Goal: Information Seeking & Learning: Learn about a topic

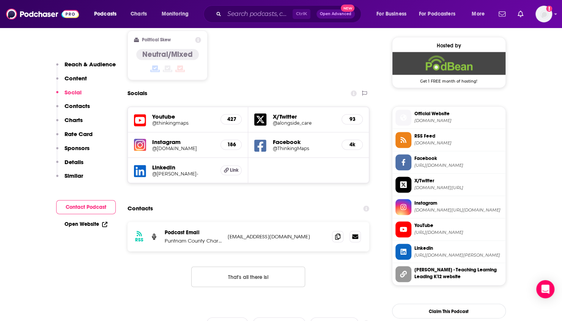
scroll to position [607, 0]
click at [235, 16] on input "Search podcasts, credits, & more..." at bounding box center [258, 14] width 68 height 12
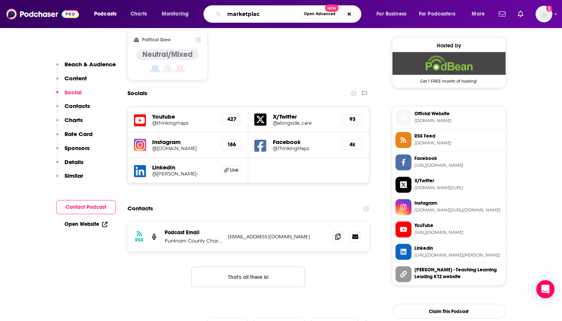
type input "marketplace"
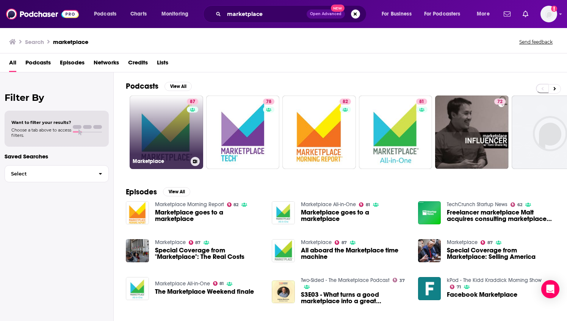
click at [184, 126] on link "87 Marketplace" at bounding box center [167, 133] width 74 height 74
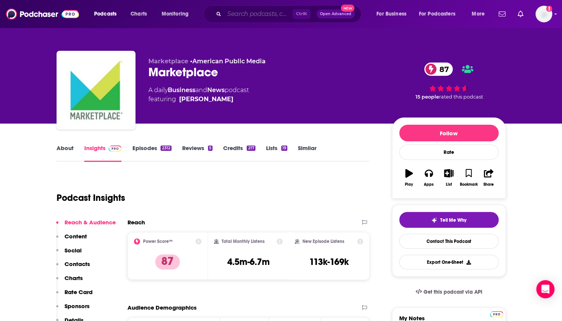
click at [237, 17] on input "Search podcasts, credits, & more..." at bounding box center [258, 14] width 68 height 12
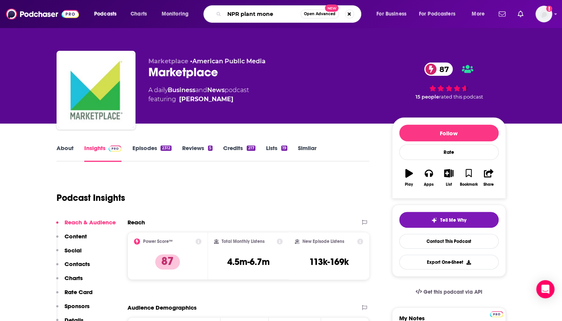
type input "NPR plant money"
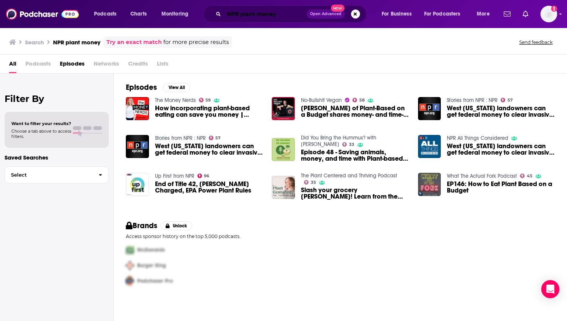
drag, startPoint x: 240, startPoint y: 14, endPoint x: 198, endPoint y: 14, distance: 42.1
click at [198, 14] on div "Podcasts Charts Monitoring NPR plant money Open Advanced New For Business For P…" at bounding box center [293, 13] width 408 height 17
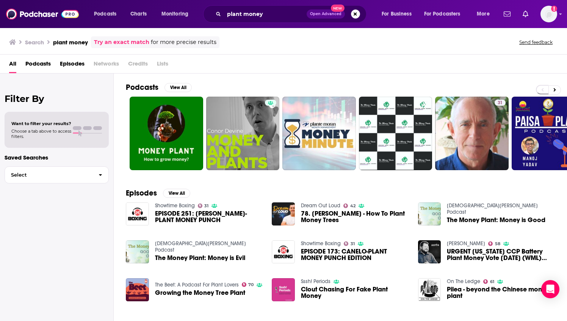
click at [39, 65] on span "Podcasts" at bounding box center [37, 66] width 25 height 16
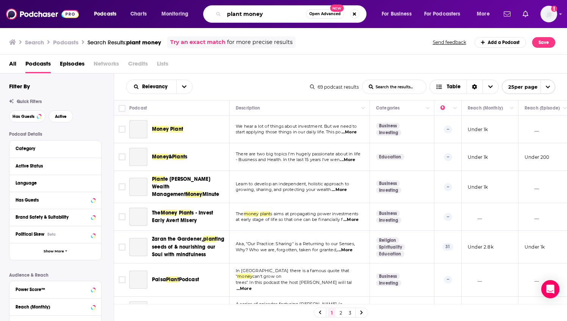
click at [241, 13] on input "plant money" at bounding box center [265, 14] width 82 height 12
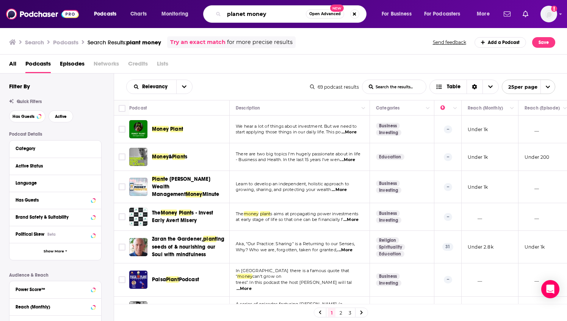
type input "planet money"
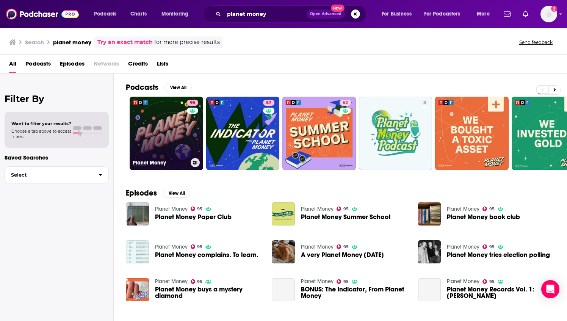
click at [166, 127] on link "95 Planet Money" at bounding box center [167, 134] width 74 height 74
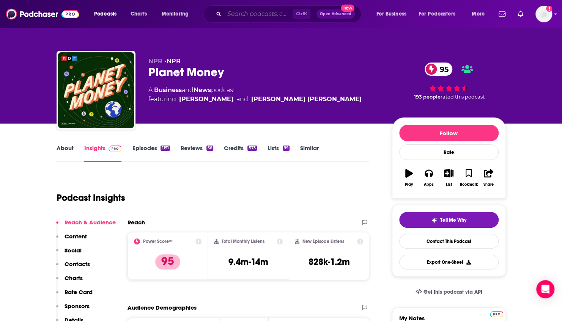
click at [239, 9] on input "Search podcasts, credits, & more..." at bounding box center [258, 14] width 68 height 12
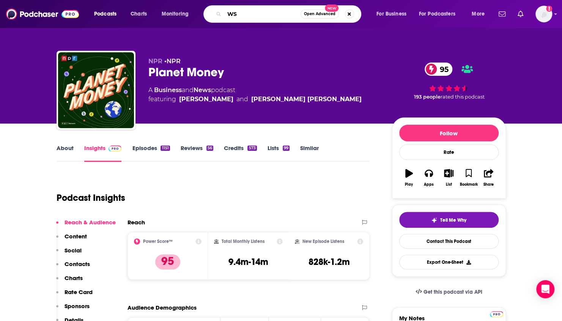
type input "W"
type input "What's news"
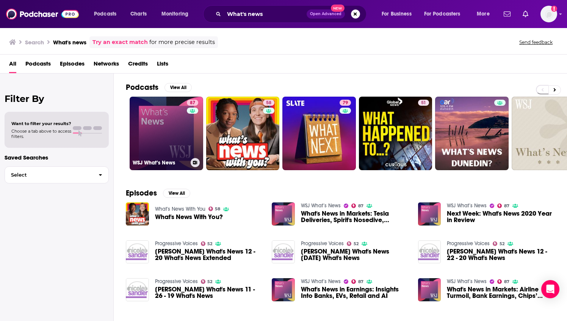
click at [163, 137] on link "87 WSJ What’s News" at bounding box center [167, 134] width 74 height 74
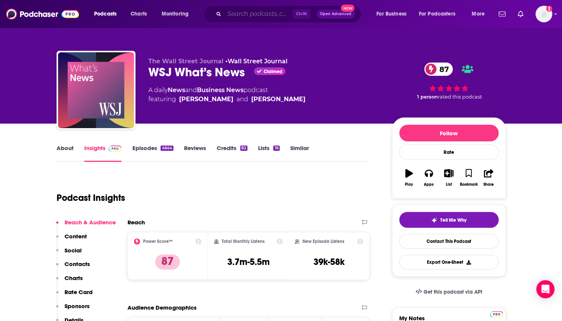
click at [262, 16] on input "Search podcasts, credits, & more..." at bounding box center [258, 14] width 68 height 12
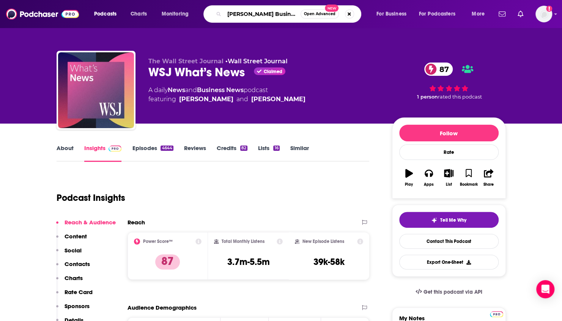
type input "[PERSON_NAME] Business Daily"
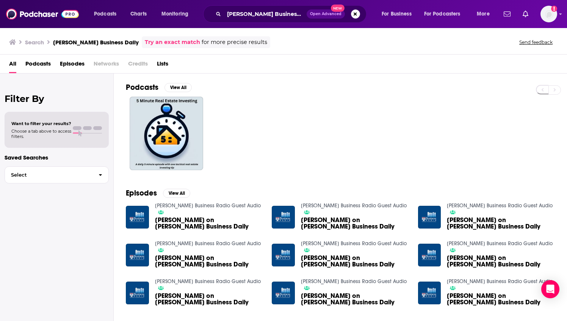
click at [180, 217] on span "[PERSON_NAME] on [PERSON_NAME] Business Daily" at bounding box center [209, 223] width 108 height 13
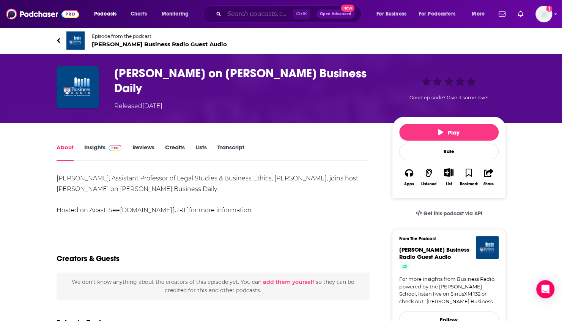
click at [243, 13] on input "Search podcasts, credits, & more..." at bounding box center [258, 14] width 68 height 12
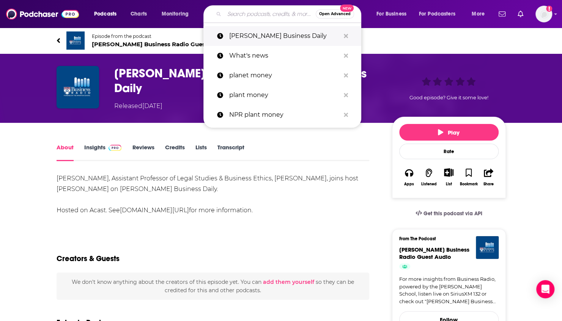
click at [253, 38] on p "[PERSON_NAME] Business Daily" at bounding box center [284, 36] width 111 height 20
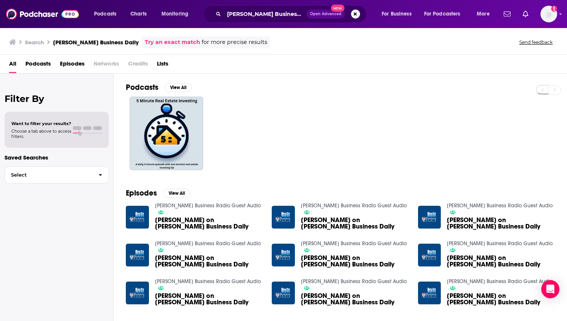
click at [39, 63] on span "Podcasts" at bounding box center [37, 66] width 25 height 16
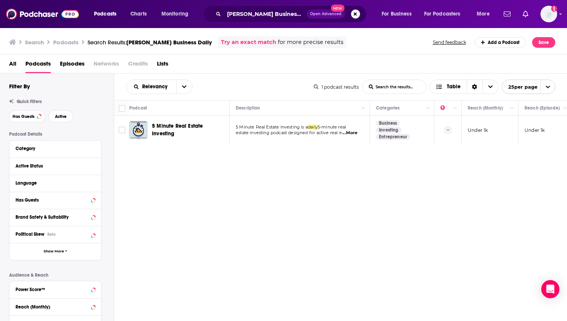
click at [66, 66] on span "Episodes" at bounding box center [72, 66] width 25 height 16
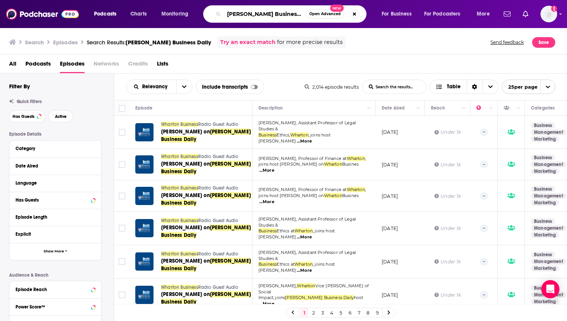
click at [261, 15] on input "[PERSON_NAME] Business Daily" at bounding box center [265, 14] width 82 height 12
click at [141, 138] on div at bounding box center [144, 132] width 18 height 18
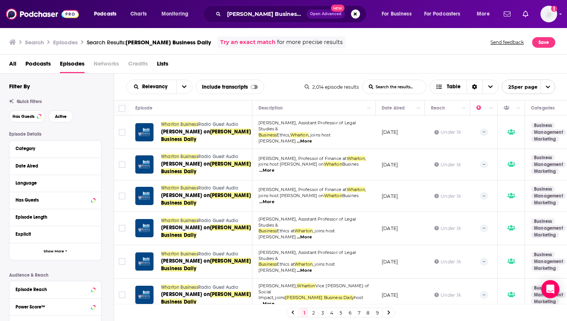
click at [177, 122] on span "Wharton" at bounding box center [170, 124] width 18 height 5
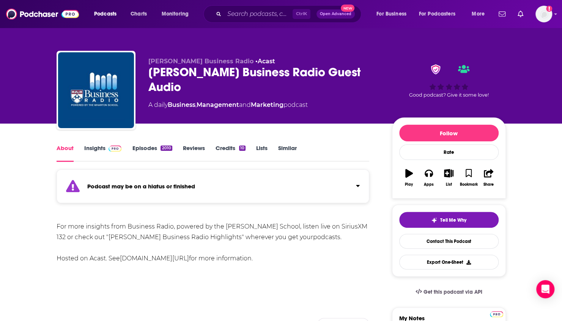
click at [97, 146] on link "Insights" at bounding box center [103, 152] width 38 height 17
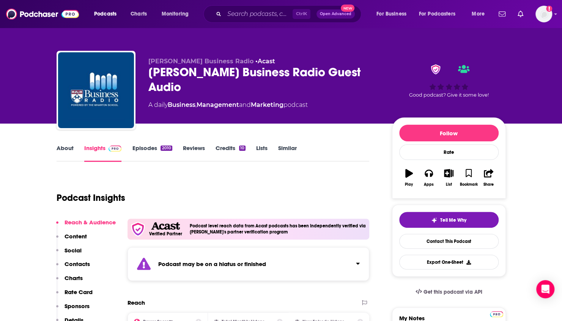
click at [141, 148] on link "Episodes 2010" at bounding box center [152, 152] width 40 height 17
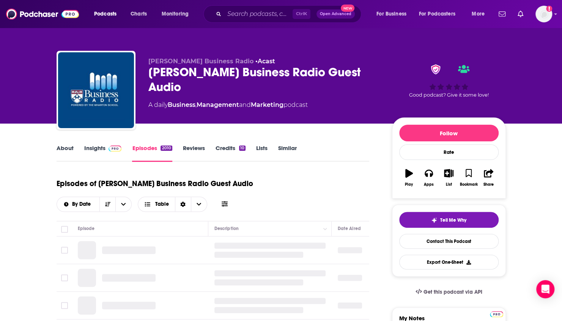
scroll to position [114, 0]
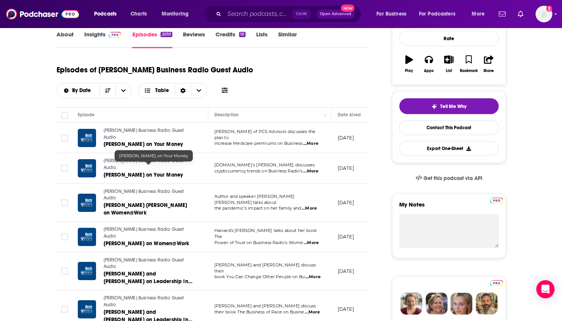
click at [117, 172] on span "[PERSON_NAME] on Your Money" at bounding box center [144, 175] width 80 height 6
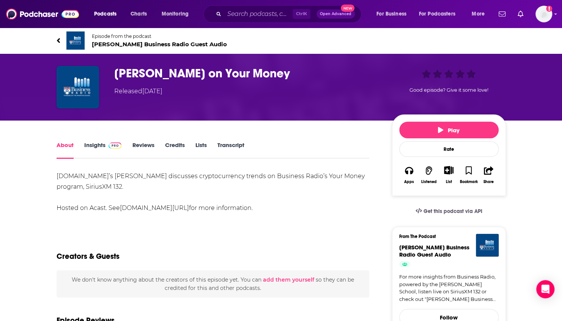
click at [93, 149] on link "Insights" at bounding box center [103, 149] width 38 height 17
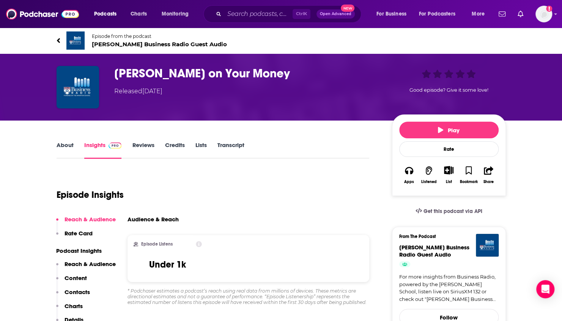
click at [63, 143] on link "About" at bounding box center [64, 149] width 17 height 17
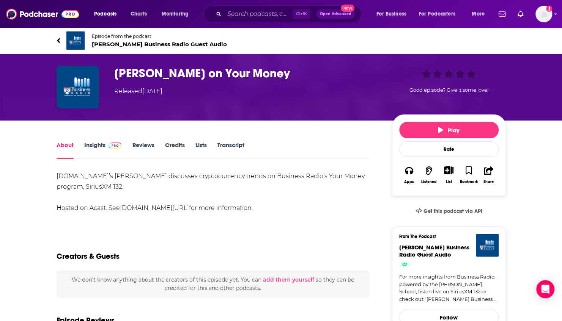
click at [138, 45] on span "[PERSON_NAME] Business Radio Guest Audio" at bounding box center [159, 44] width 135 height 7
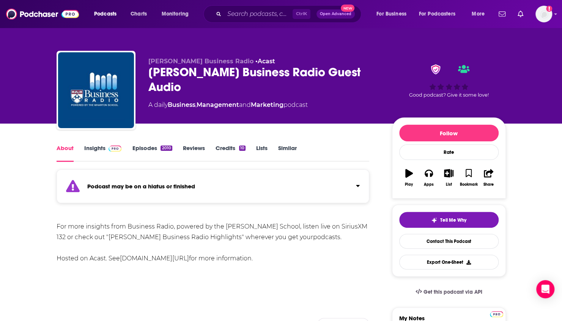
click at [95, 149] on link "Insights" at bounding box center [103, 152] width 38 height 17
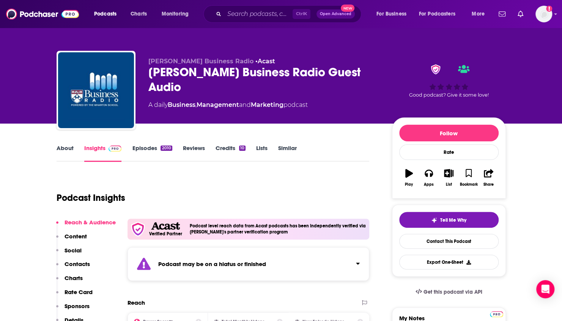
click at [152, 148] on link "Episodes 2010" at bounding box center [152, 152] width 40 height 17
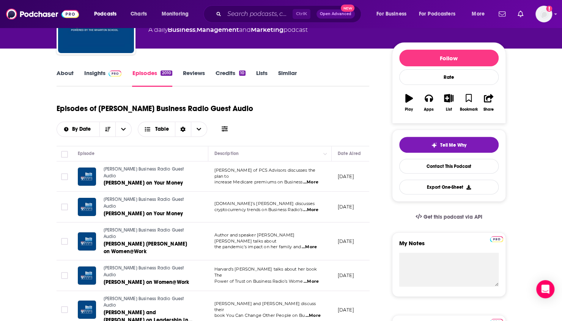
scroll to position [76, 0]
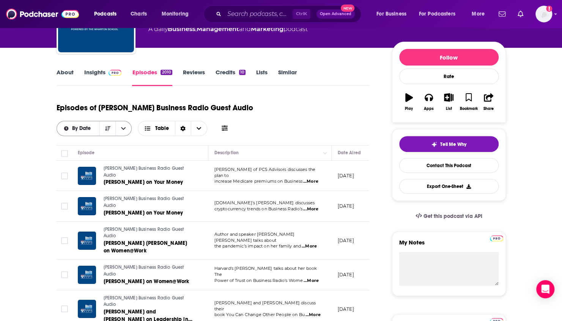
click at [82, 128] on span "By Date" at bounding box center [82, 128] width 21 height 5
click at [121, 129] on icon "close menu" at bounding box center [123, 128] width 5 height 5
click at [123, 129] on icon "open menu" at bounding box center [123, 128] width 5 height 3
click at [123, 129] on icon "close menu" at bounding box center [123, 128] width 5 height 5
click at [237, 12] on input "Search podcasts, credits, & more..." at bounding box center [258, 14] width 68 height 12
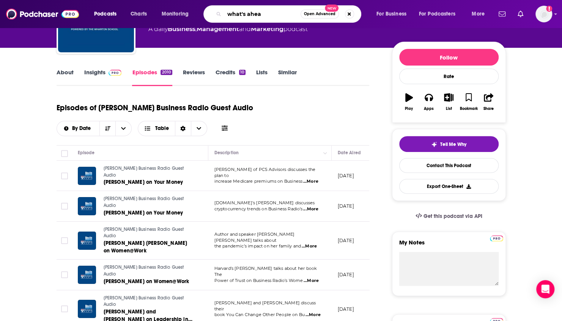
type input "what's ahead"
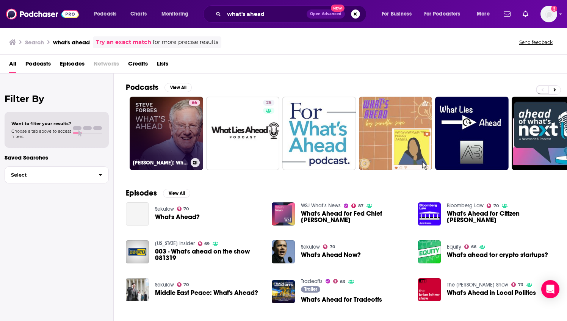
click at [171, 136] on link "66 [PERSON_NAME]: What's Ahead" at bounding box center [167, 134] width 74 height 74
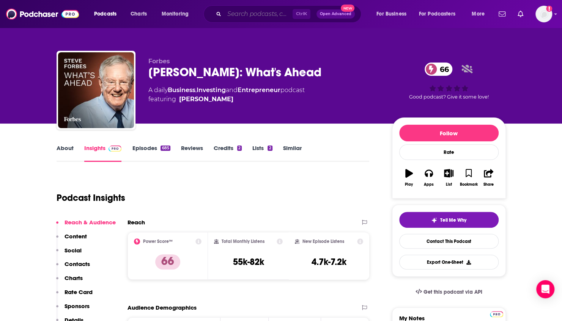
click at [240, 12] on input "Search podcasts, credits, & more..." at bounding box center [258, 14] width 68 height 12
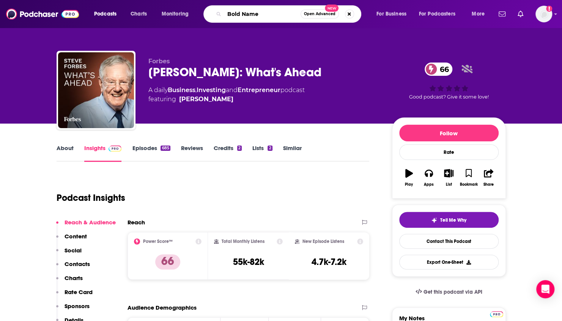
type input "Bold Names"
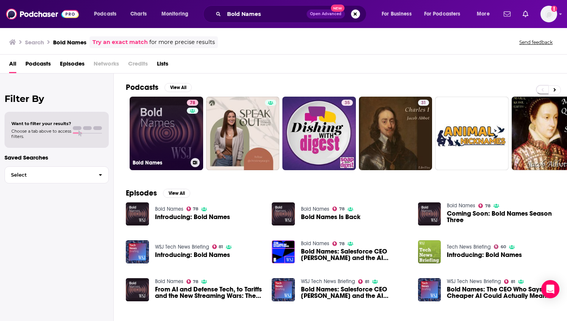
click at [151, 135] on link "78 Bold Names" at bounding box center [167, 134] width 74 height 74
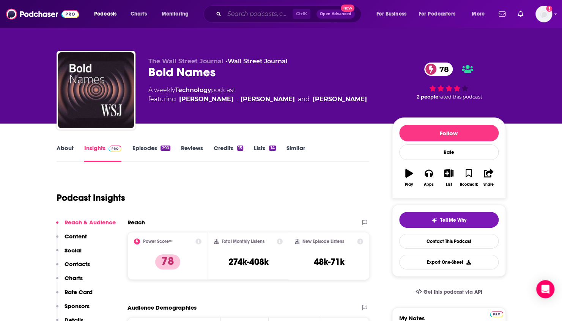
click at [256, 15] on input "Search podcasts, credits, & more..." at bounding box center [258, 14] width 68 height 12
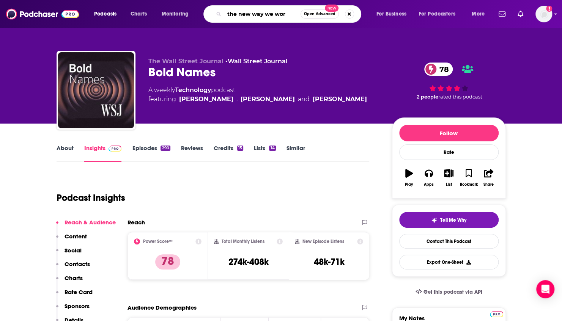
type input "the new way we work"
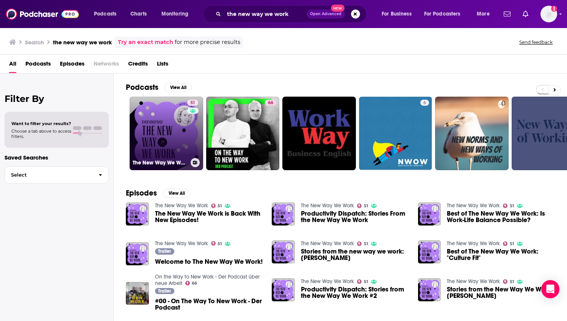
click at [158, 129] on link "51 The New Way We Work" at bounding box center [167, 134] width 74 height 74
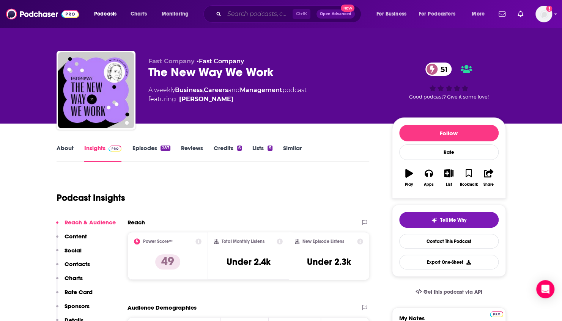
click at [234, 15] on input "Search podcasts, credits, & more..." at bounding box center [258, 14] width 68 height 12
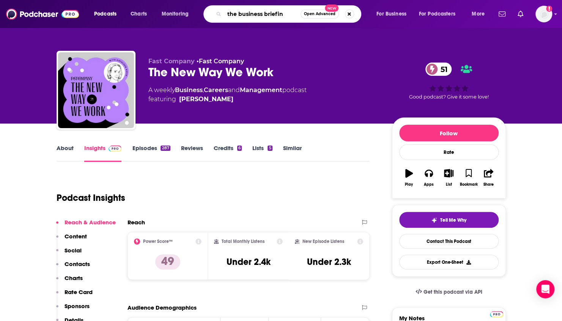
type input "the business briefing"
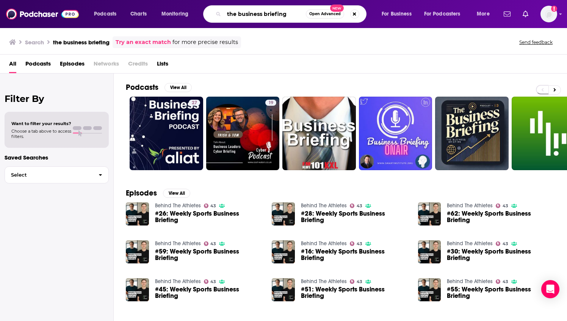
click at [289, 9] on input "the business briefing" at bounding box center [265, 14] width 82 height 12
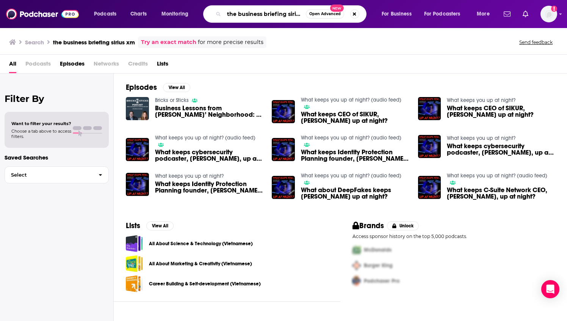
scroll to position [0, 10]
drag, startPoint x: 225, startPoint y: 14, endPoint x: 314, endPoint y: 15, distance: 88.7
click at [314, 15] on div "the business briefing sirius xm Open Advanced New" at bounding box center [284, 13] width 163 height 17
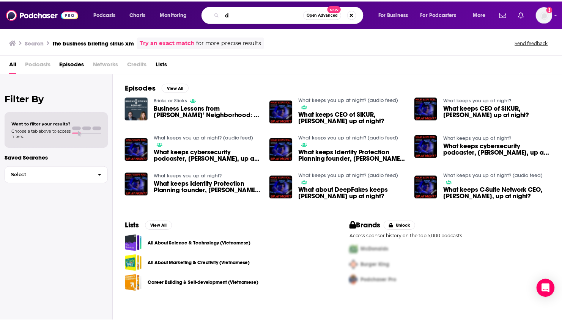
scroll to position [0, 0]
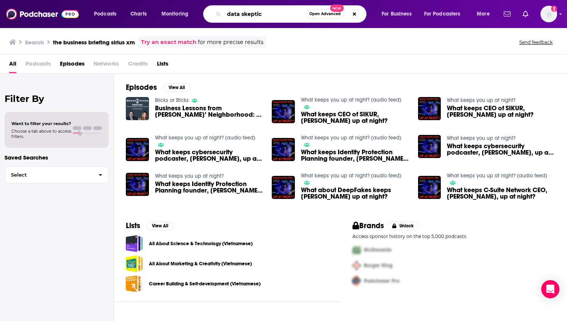
type input "data skeptic"
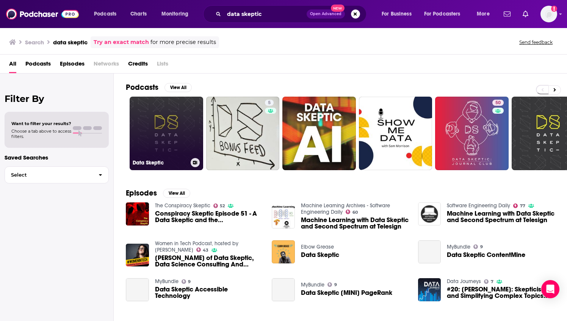
click at [164, 118] on link "Data Skeptic" at bounding box center [167, 134] width 74 height 74
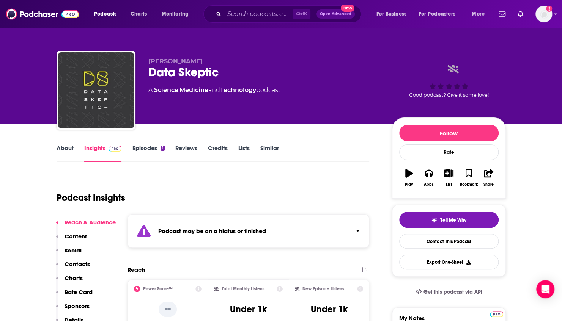
click at [248, 5] on div "Podcasts Charts Monitoring Ctrl K Open Advanced New For Business For Podcasters…" at bounding box center [281, 14] width 562 height 28
click at [246, 15] on input "Search podcasts, credits, & more..." at bounding box center [258, 14] width 68 height 12
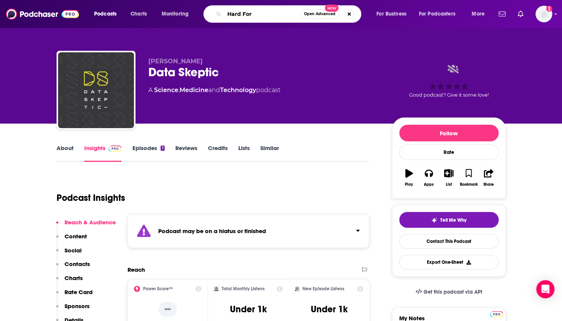
type input "Hard Fork"
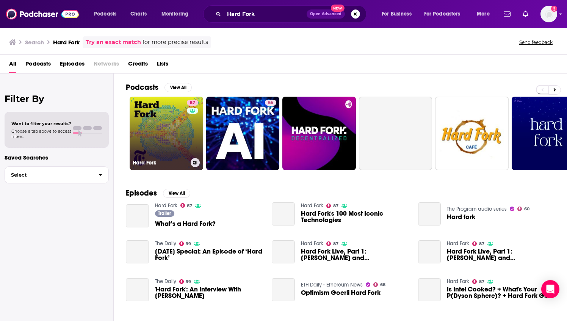
click at [174, 134] on link "87 Hard Fork" at bounding box center [167, 134] width 74 height 74
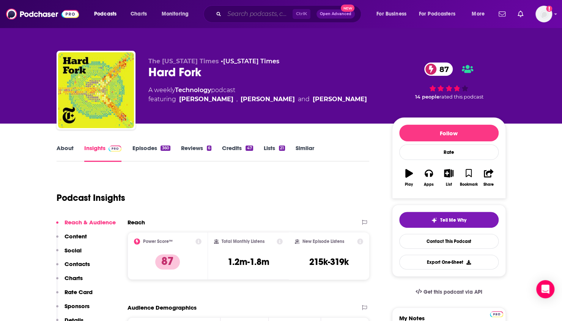
click at [243, 13] on input "Search podcasts, credits, & more..." at bounding box center [258, 14] width 68 height 12
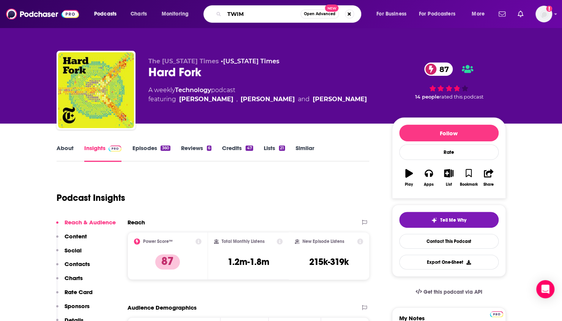
type input "TWIML"
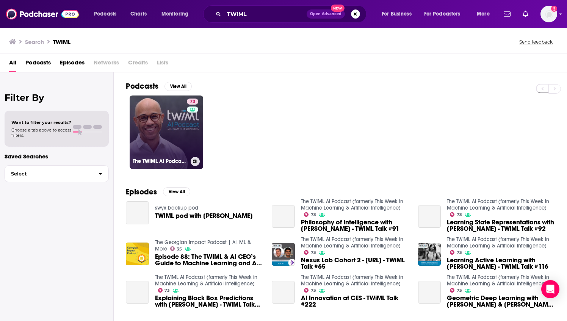
click at [147, 119] on link "73 The TWIML AI Podcast (formerly This Week in Machine Learning & Artificial In…" at bounding box center [167, 133] width 74 height 74
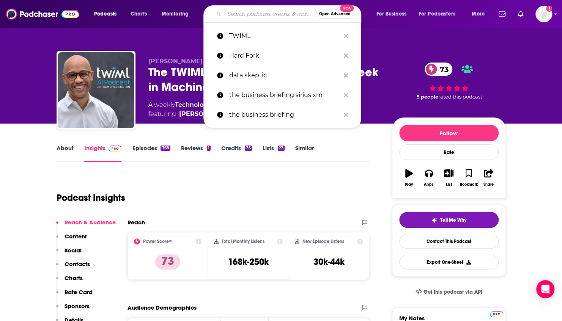
click at [246, 11] on input "Search podcasts, credits, & more..." at bounding box center [269, 14] width 91 height 12
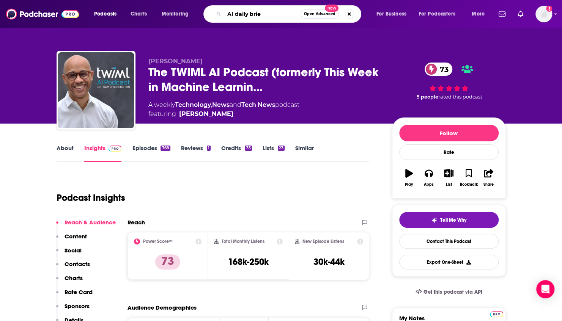
type input "AI daily brief"
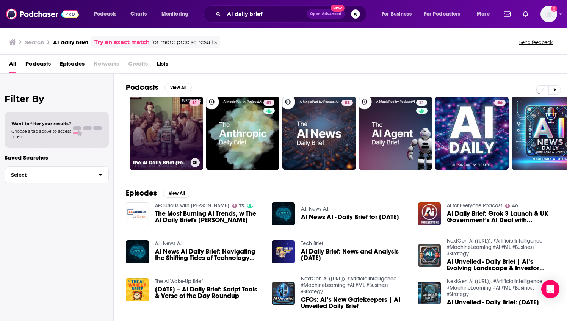
click at [169, 141] on link "81 The AI Daily Brief (Formerly The AI Breakdown): Artificial Intelligence News…" at bounding box center [167, 134] width 74 height 74
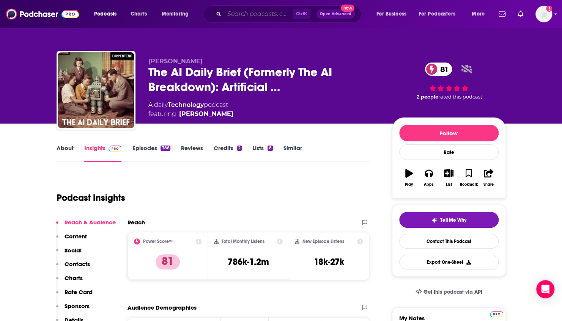
click at [236, 15] on input "Search podcasts, credits, & more..." at bounding box center [258, 14] width 68 height 12
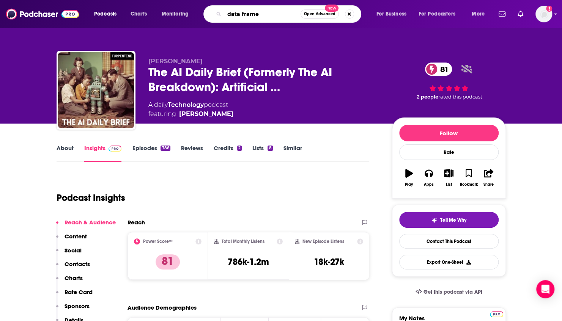
type input "data framed"
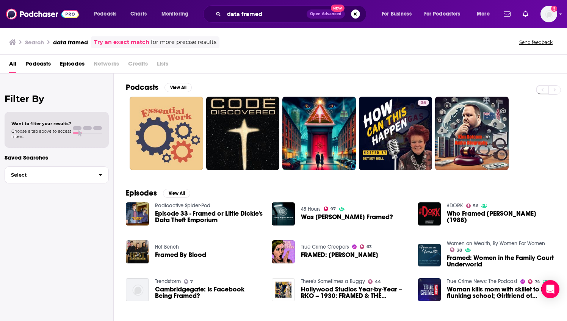
click at [36, 63] on span "Podcasts" at bounding box center [37, 66] width 25 height 16
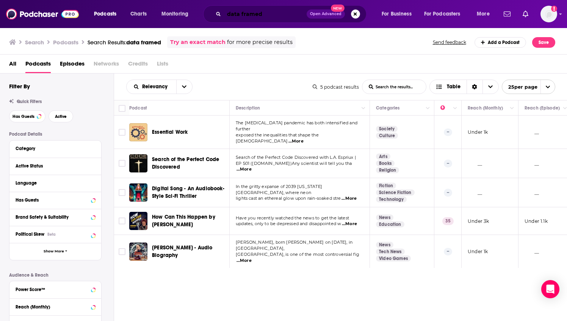
click at [279, 11] on input "data framed" at bounding box center [265, 14] width 83 height 12
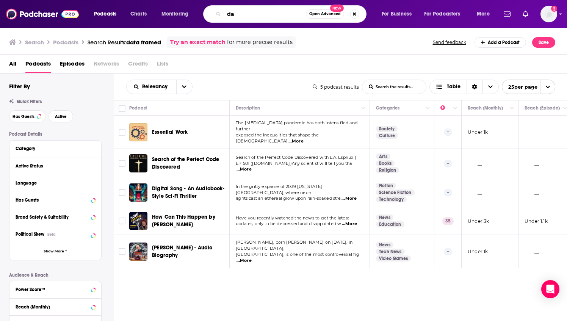
type input "d"
type input "[PERSON_NAME]"
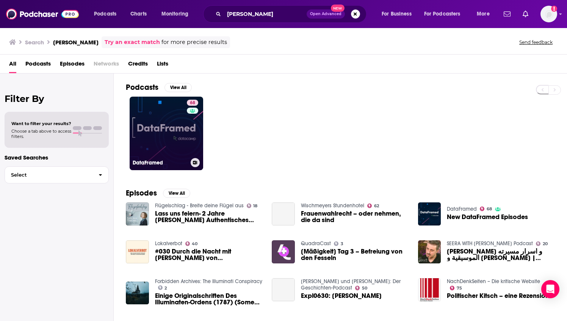
click at [164, 133] on link "68 DataFramed" at bounding box center [167, 134] width 74 height 74
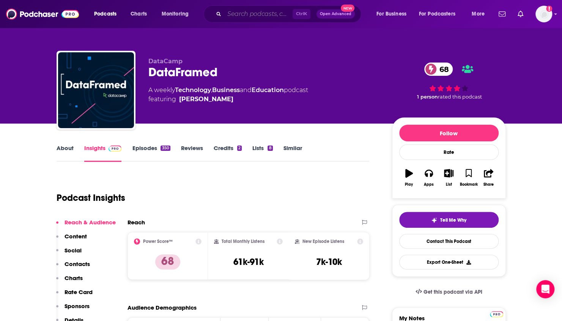
click at [246, 16] on input "Search podcasts, credits, & more..." at bounding box center [258, 14] width 68 height 12
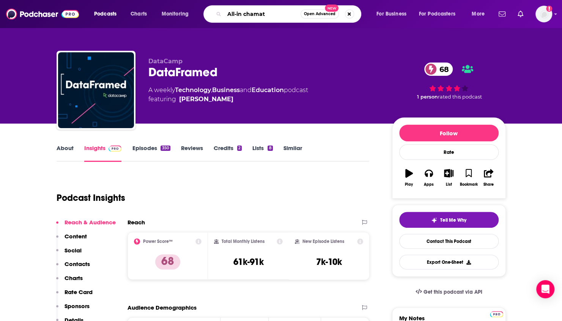
type input "All-in [DEMOGRAPHIC_DATA]"
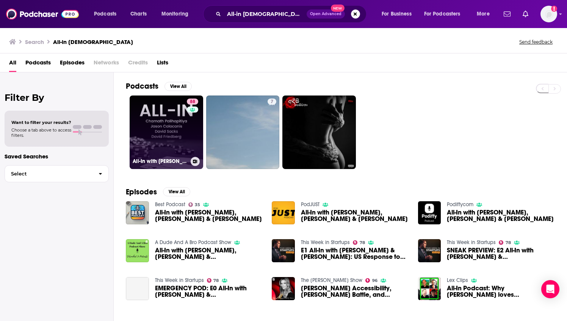
click at [181, 136] on link "88 All-In with [PERSON_NAME], [PERSON_NAME] & [PERSON_NAME]" at bounding box center [167, 133] width 74 height 74
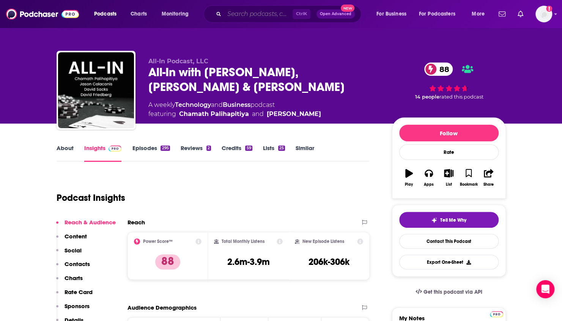
click at [238, 12] on input "Search podcasts, credits, & more..." at bounding box center [258, 14] width 68 height 12
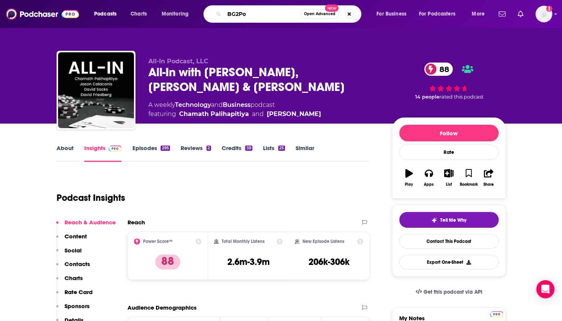
type input "BG2Pod"
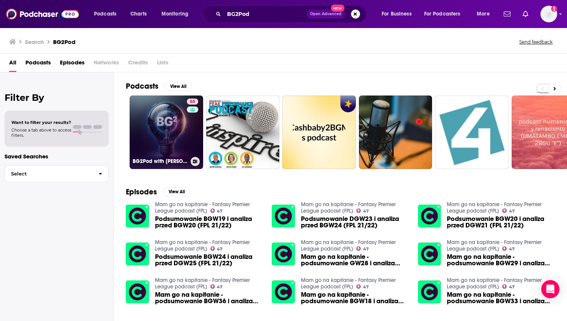
click at [174, 131] on link "65 BG2Pod with [PERSON_NAME] and [PERSON_NAME]" at bounding box center [167, 133] width 74 height 74
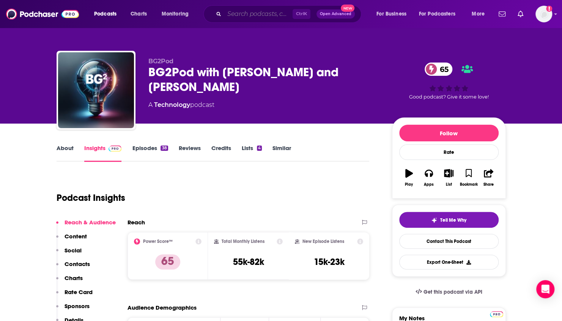
click at [260, 16] on input "Search podcasts, credits, & more..." at bounding box center [258, 14] width 68 height 12
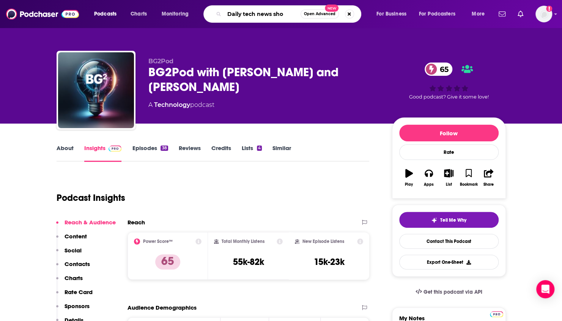
type input "Daily tech news show"
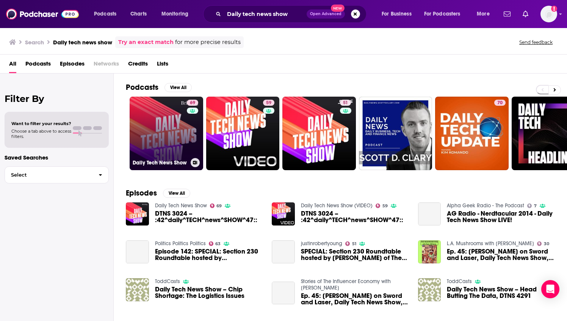
click at [174, 132] on link "69 Daily Tech News Show" at bounding box center [167, 134] width 74 height 74
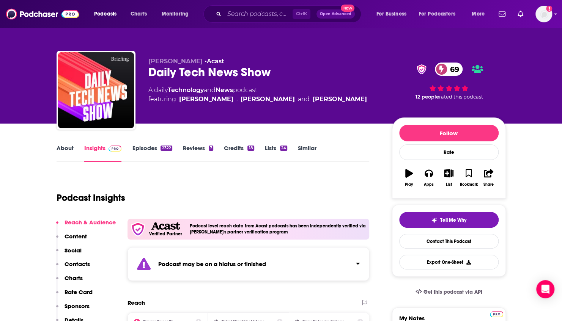
scroll to position [38, 0]
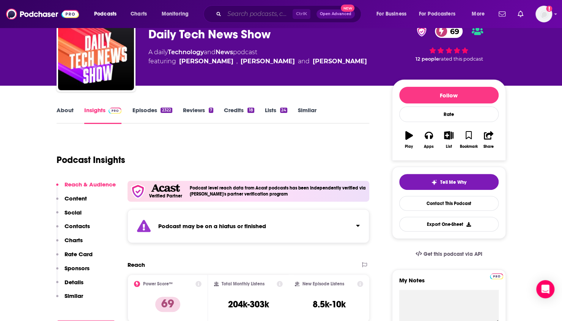
click at [265, 13] on input "Search podcasts, credits, & more..." at bounding box center [258, 14] width 68 height 12
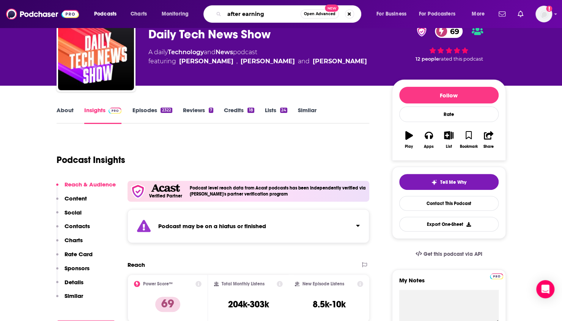
type input "after earnings"
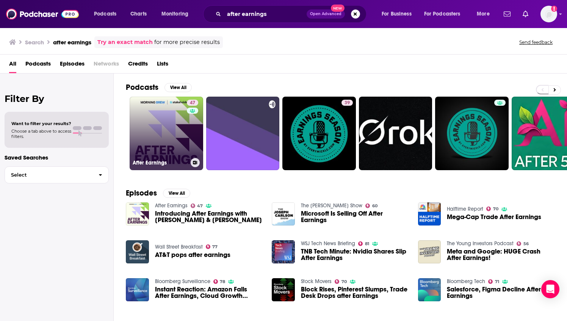
click at [176, 120] on link "47 After Earnings" at bounding box center [167, 134] width 74 height 74
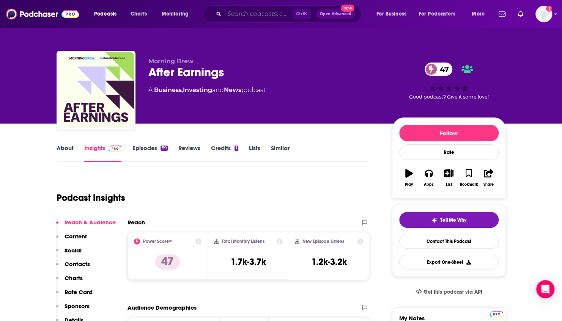
click at [240, 14] on input "Search podcasts, credits, & more..." at bounding box center [258, 14] width 68 height 12
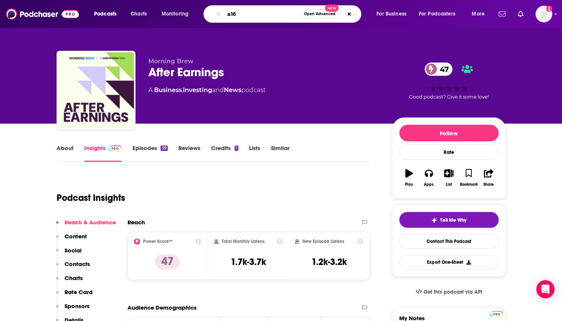
type input "a16z"
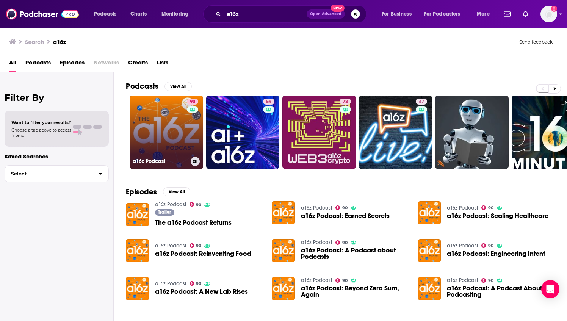
click at [169, 113] on link "90 a16z Podcast" at bounding box center [167, 133] width 74 height 74
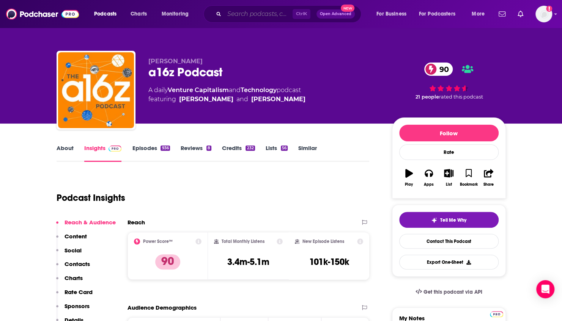
click at [257, 11] on input "Search podcasts, credits, & more..." at bounding box center [258, 14] width 68 height 12
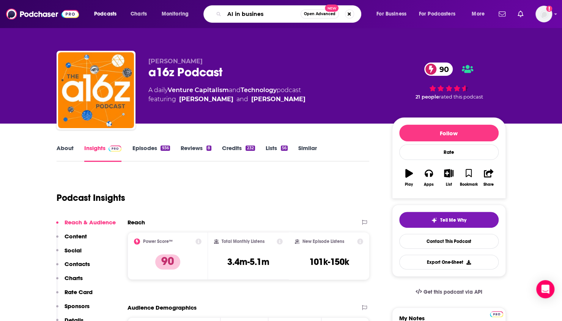
type input "AI in business"
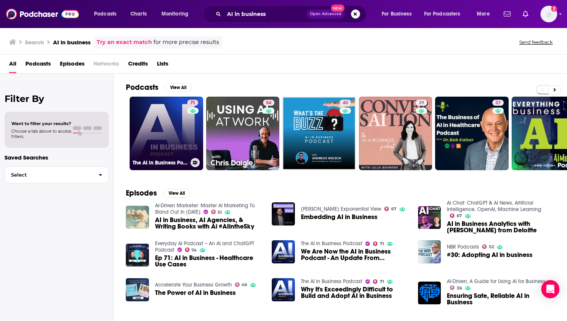
click at [178, 128] on link "71 The AI in Business Podcast" at bounding box center [167, 134] width 74 height 74
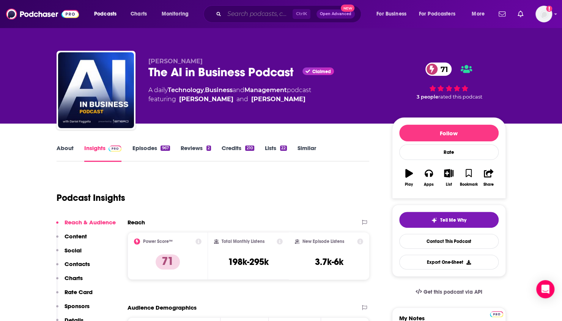
click at [251, 12] on input "Search podcasts, credits, & more..." at bounding box center [258, 14] width 68 height 12
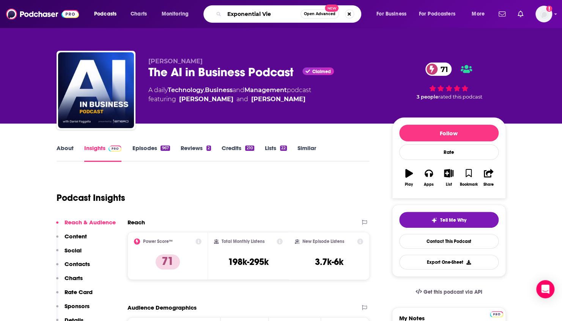
type input "Exponential View"
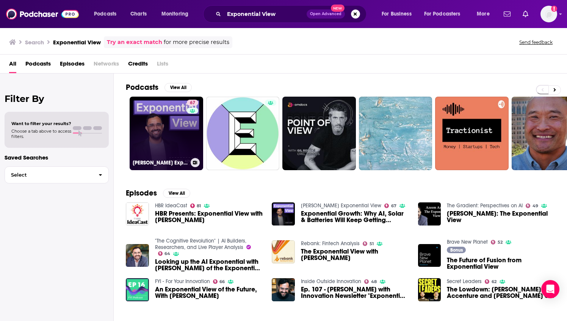
click at [161, 135] on link "67 [PERSON_NAME] Exponential View" at bounding box center [167, 134] width 74 height 74
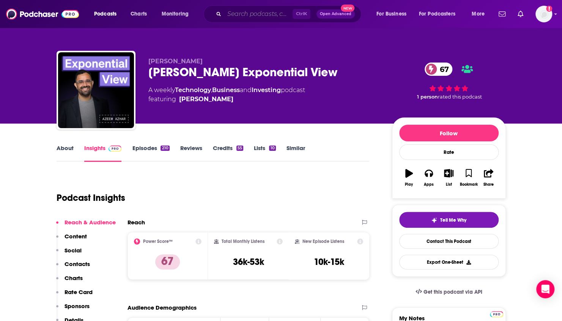
click at [240, 14] on input "Search podcasts, credits, & more..." at bounding box center [258, 14] width 68 height 12
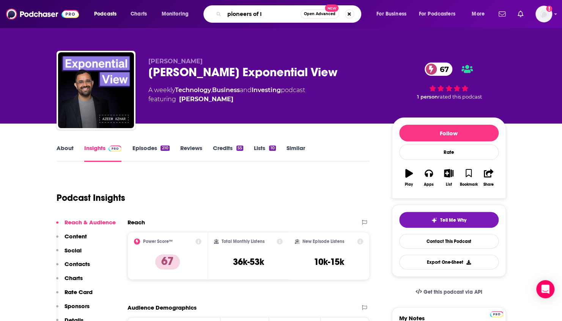
type input "pioneers of IA"
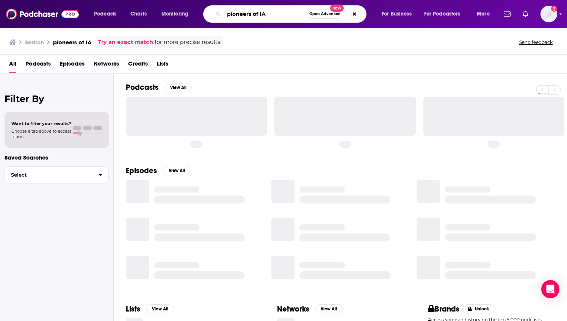
click at [265, 12] on input "pioneers of IA" at bounding box center [265, 14] width 82 height 12
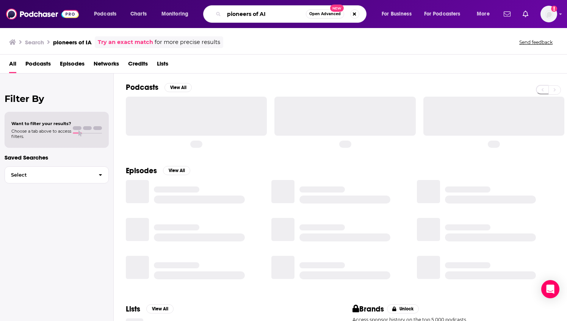
type input "pioneers of AI"
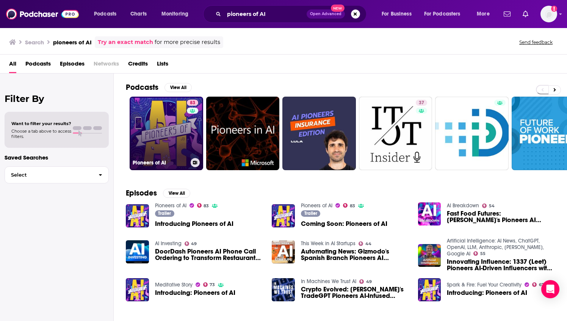
click at [173, 136] on link "83 Pioneers of AI" at bounding box center [167, 134] width 74 height 74
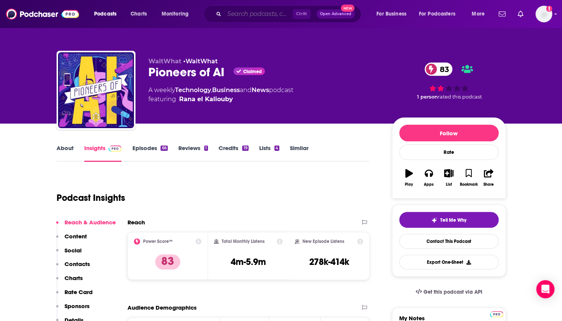
click at [250, 14] on input "Search podcasts, credits, & more..." at bounding box center [258, 14] width 68 height 12
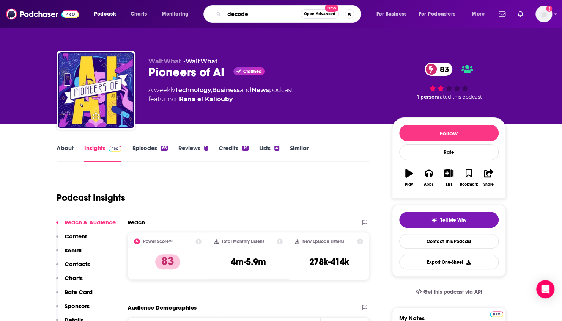
type input "decoder"
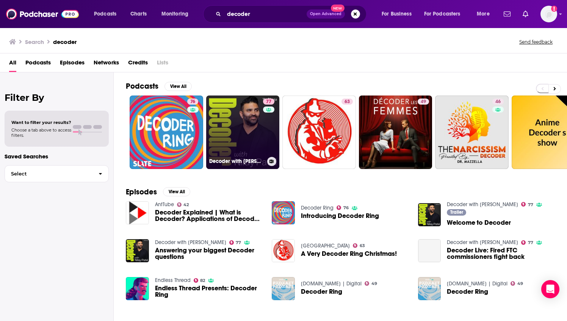
click at [234, 131] on link "77 Decoder with [PERSON_NAME]" at bounding box center [243, 133] width 74 height 74
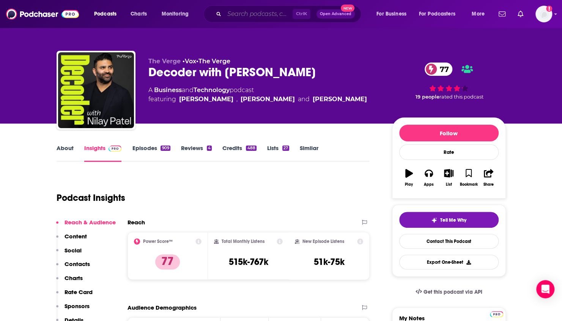
click at [265, 13] on input "Search podcasts, credits, & more..." at bounding box center [258, 14] width 68 height 12
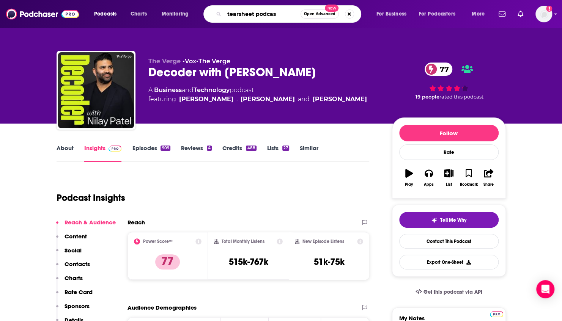
type input "tearsheet podcast"
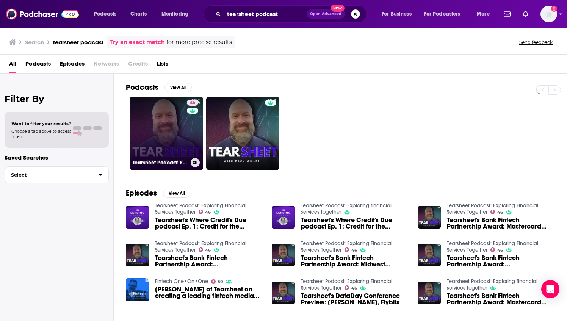
click at [161, 138] on link "46 Tearsheet Podcast: Exploring Financial Services Together" at bounding box center [167, 134] width 74 height 74
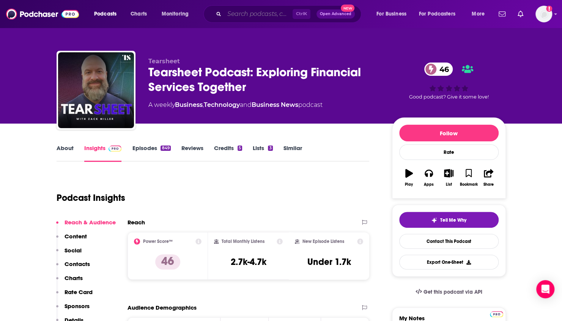
click at [244, 17] on input "Search podcasts, credits, & more..." at bounding box center [258, 14] width 68 height 12
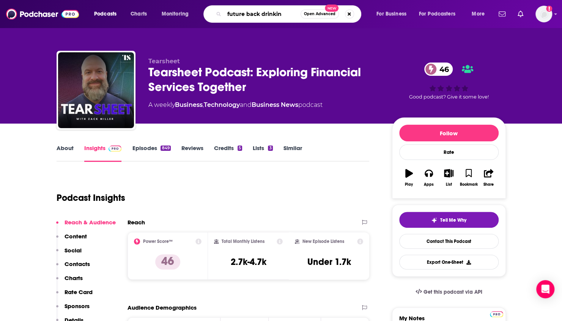
type input "future back drinking"
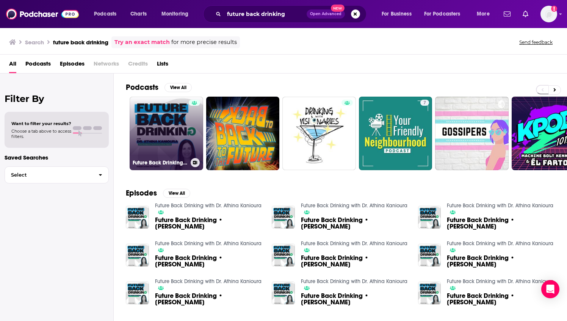
click at [171, 126] on link "Future Back Drinking with Dr. Athina Kanioura" at bounding box center [167, 134] width 74 height 74
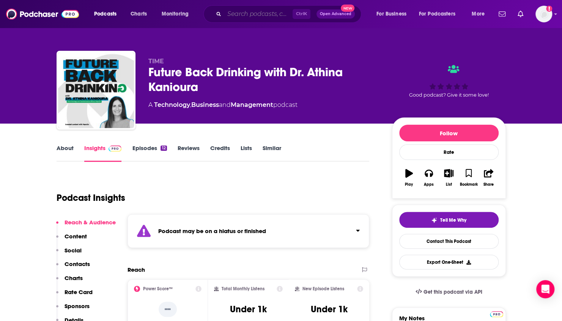
click at [237, 14] on input "Search podcasts, credits, & more..." at bounding box center [258, 14] width 68 height 12
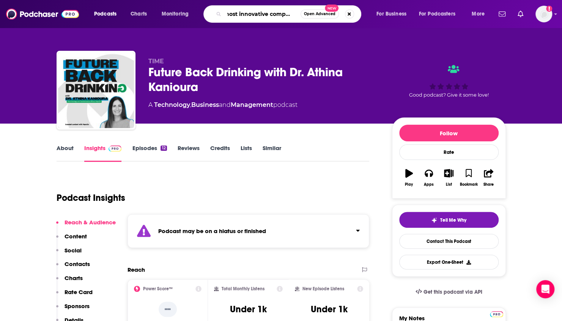
type input "most innovative companies"
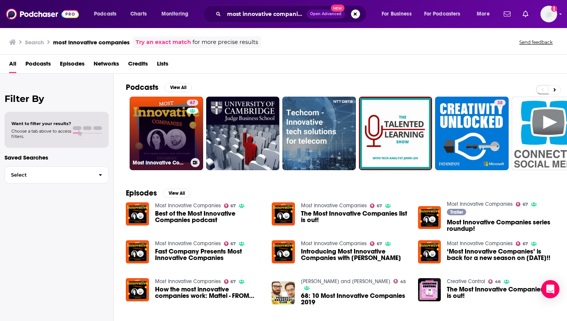
click at [159, 131] on link "67 Most Innovative Companies" at bounding box center [167, 134] width 74 height 74
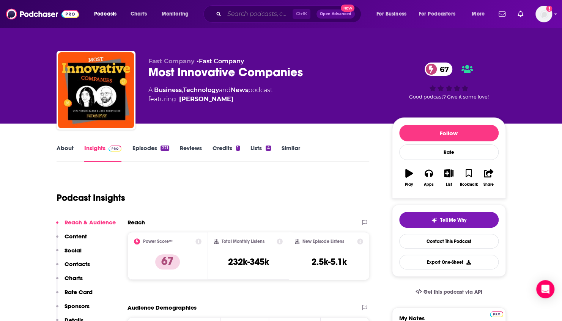
click at [243, 13] on input "Search podcasts, credits, & more..." at bounding box center [258, 14] width 68 height 12
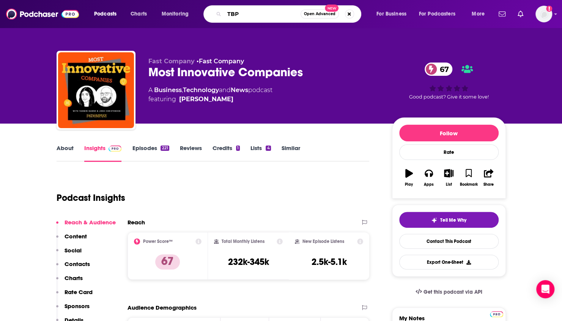
type input "TBPN"
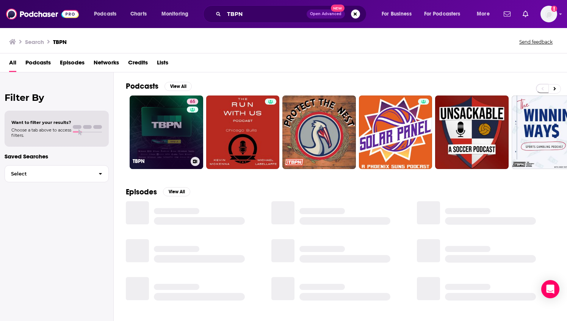
click at [147, 127] on link "65 TBPN" at bounding box center [167, 133] width 74 height 74
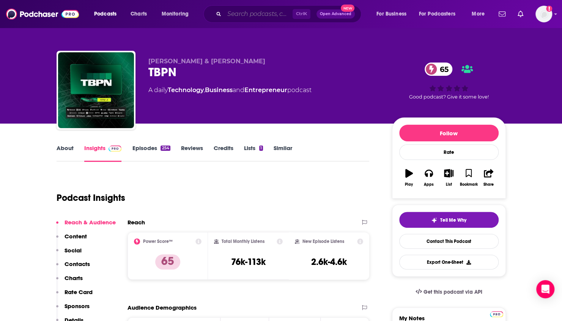
click at [267, 13] on input "Search podcasts, credits, & more..." at bounding box center [258, 14] width 68 height 12
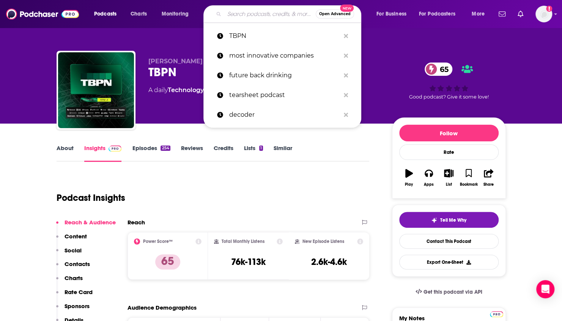
paste input "Stratechery"
type input "Stratechery"
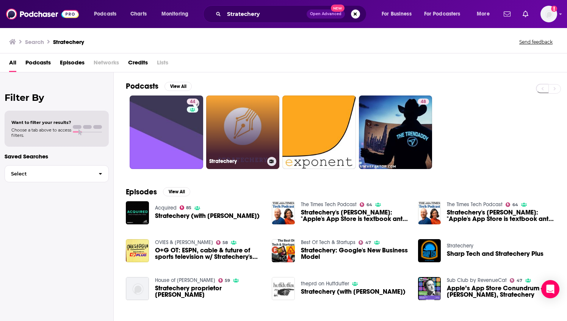
click at [256, 138] on link "Stratechery" at bounding box center [243, 133] width 74 height 74
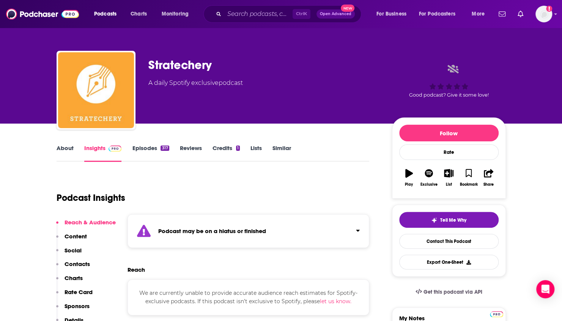
click at [61, 152] on link "About" at bounding box center [64, 152] width 17 height 17
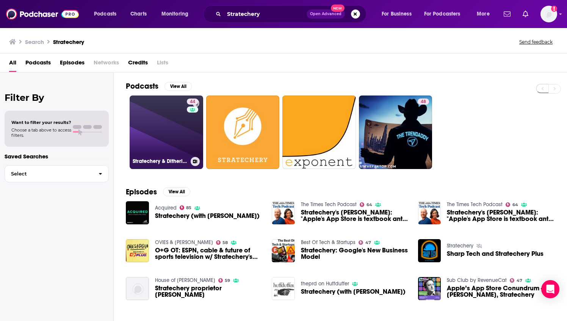
click at [165, 120] on link "44 Stratechery & Dithering" at bounding box center [167, 133] width 74 height 74
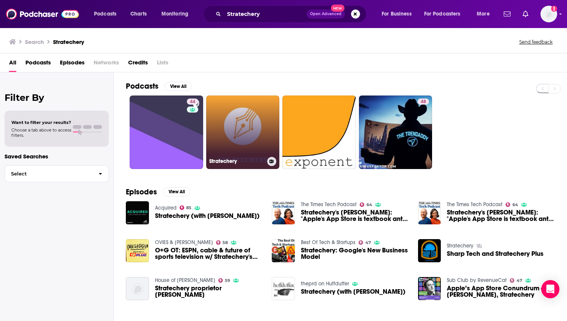
click at [237, 122] on link "Stratechery" at bounding box center [243, 133] width 74 height 74
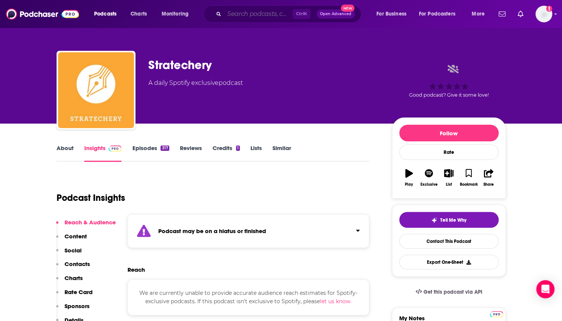
click at [268, 12] on input "Search podcasts, credits, & more..." at bounding box center [258, 14] width 68 height 12
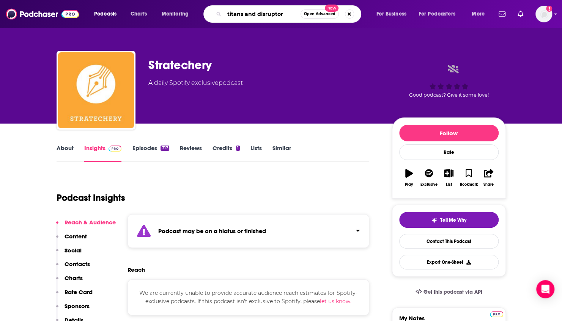
type input "titans and disruptors"
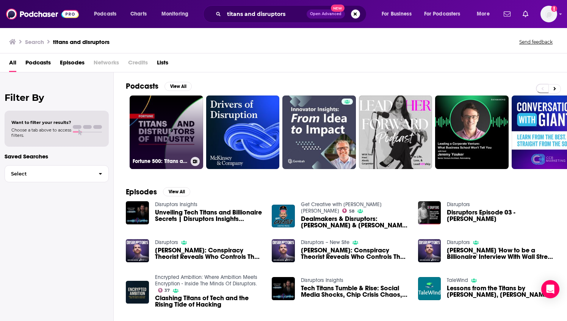
click at [164, 128] on link "Fortune 500: Titans and Disruptors of Industry" at bounding box center [167, 133] width 74 height 74
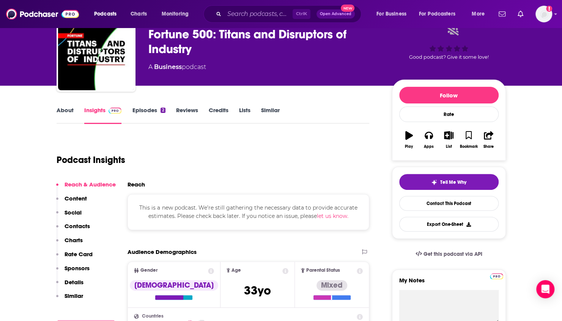
scroll to position [76, 0]
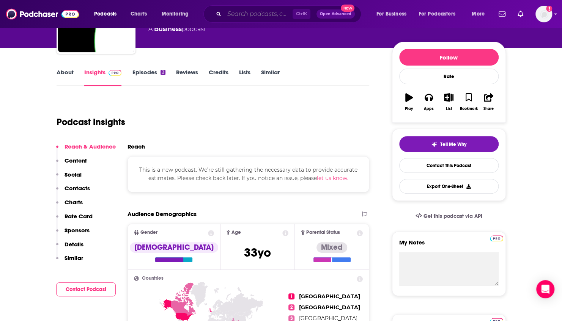
click at [240, 16] on input "Search podcasts, credits, & more..." at bounding box center [258, 14] width 68 height 12
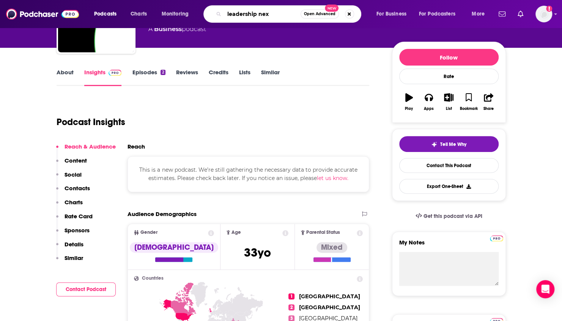
type input "leadership next"
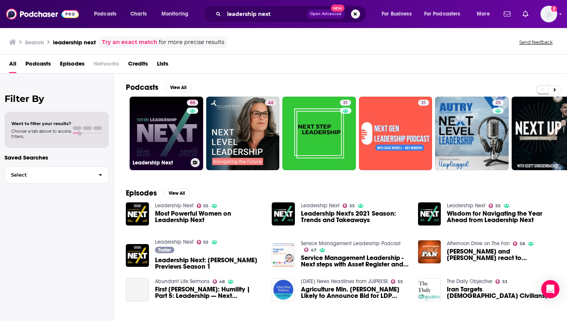
click at [162, 124] on link "55 Leadership Next" at bounding box center [167, 134] width 74 height 74
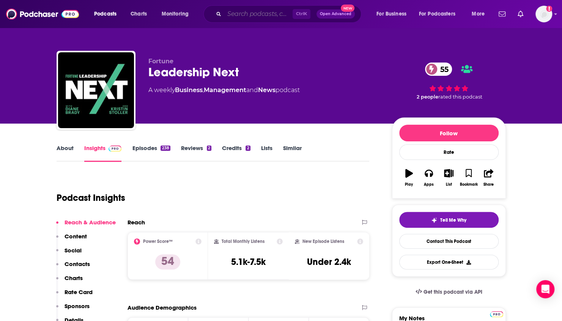
click at [257, 12] on input "Search podcasts, credits, & more..." at bounding box center [258, 14] width 68 height 12
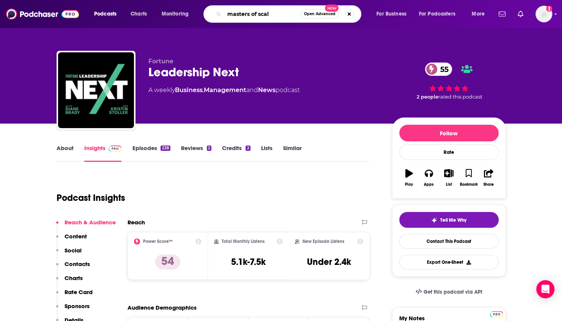
type input "masters of scale"
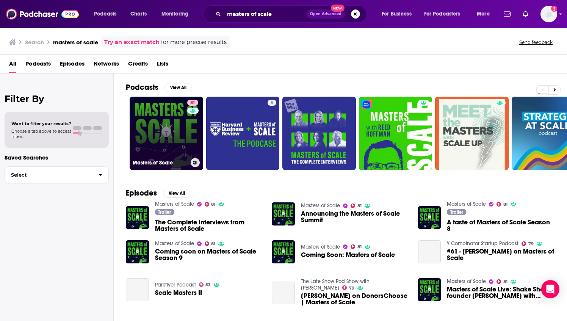
click at [176, 127] on link "81 Masters of Scale" at bounding box center [167, 134] width 74 height 74
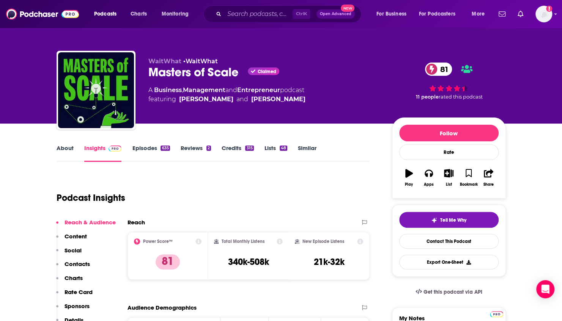
click at [249, 6] on div "Ctrl K Open Advanced New" at bounding box center [282, 13] width 158 height 17
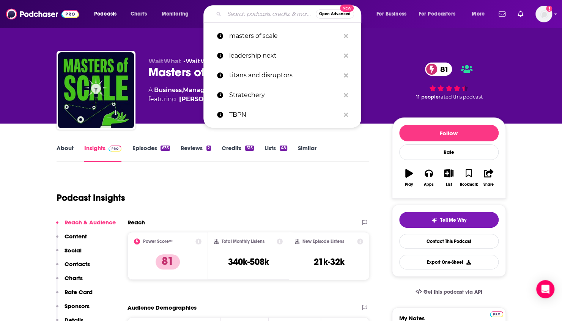
click at [248, 15] on input "Search podcasts, credits, & more..." at bounding box center [269, 14] width 91 height 12
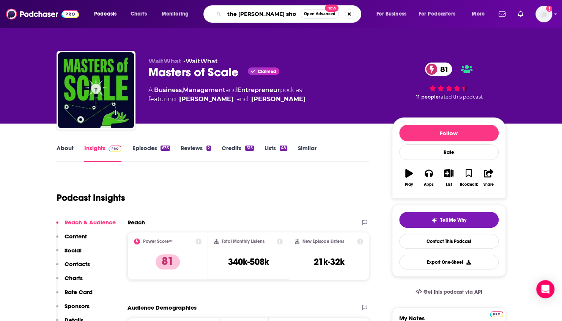
type input "the [PERSON_NAME] show"
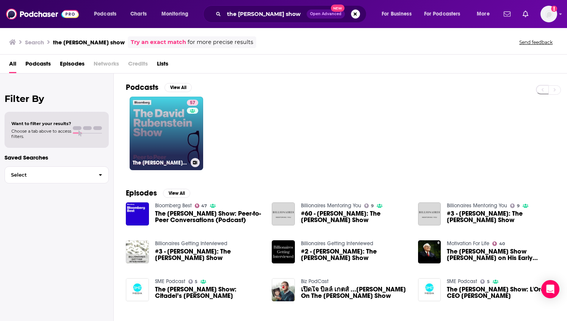
click at [159, 131] on link "57 The [PERSON_NAME] Show" at bounding box center [167, 134] width 74 height 74
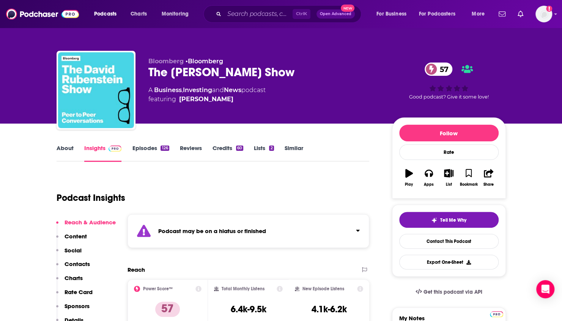
drag, startPoint x: 308, startPoint y: 74, endPoint x: 149, endPoint y: 74, distance: 158.5
click at [149, 74] on div "The [PERSON_NAME] Show 57" at bounding box center [263, 72] width 231 height 15
copy h2 "The [PERSON_NAME] Show"
click at [264, 17] on input "Search podcasts, credits, & more..." at bounding box center [258, 14] width 68 height 12
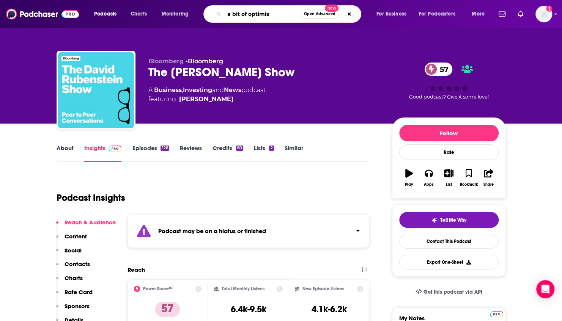
type input "a bit of optimism"
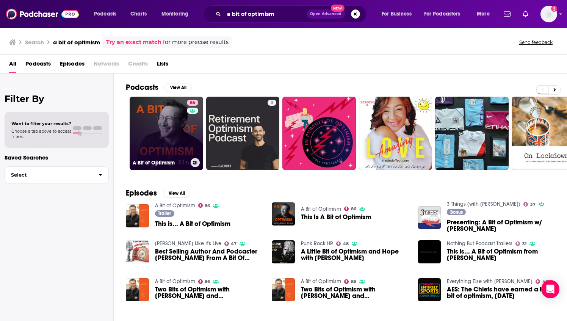
click at [168, 121] on link "86 A Bit of Optimism" at bounding box center [167, 134] width 74 height 74
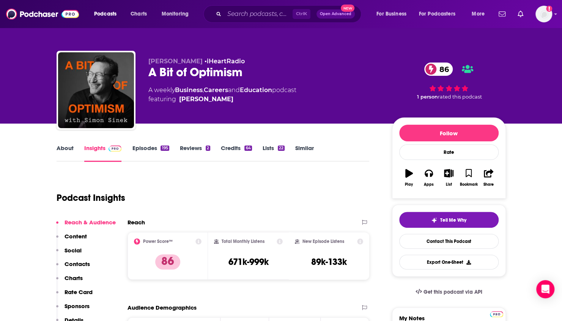
click at [223, 19] on div "Ctrl K Open Advanced New" at bounding box center [282, 13] width 158 height 17
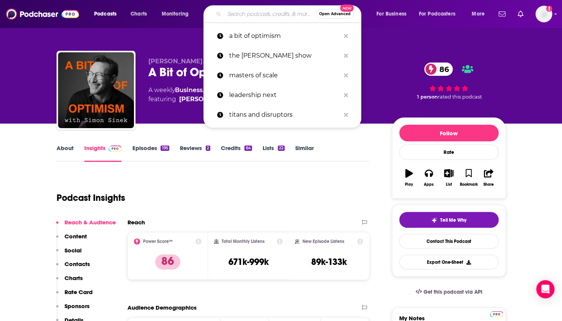
click at [228, 15] on input "Search podcasts, credits, & more..." at bounding box center [269, 14] width 91 height 12
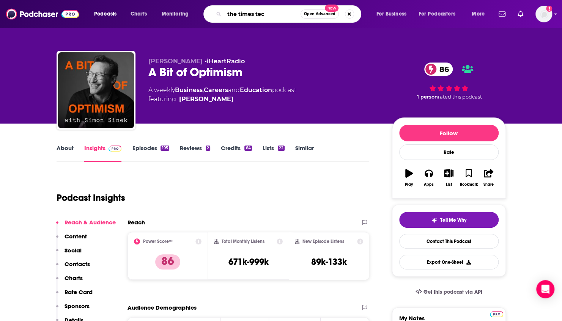
type input "the times tech"
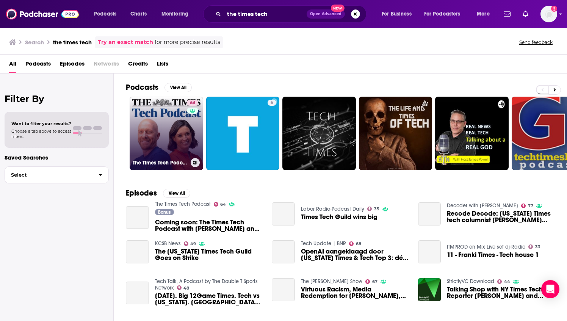
click at [168, 130] on link "64 The Times Tech Podcast" at bounding box center [167, 134] width 74 height 74
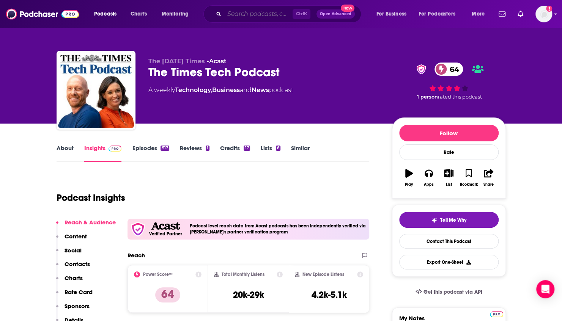
click at [226, 11] on input "Search podcasts, credits, & more..." at bounding box center [258, 14] width 68 height 12
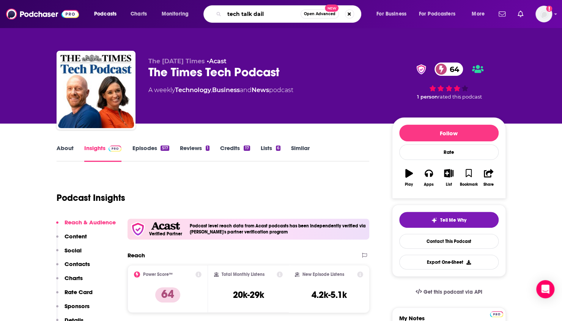
type input "tech talk daily"
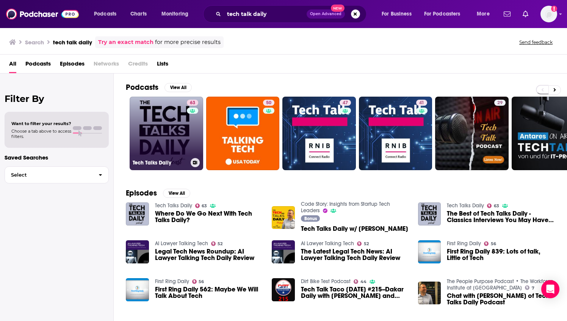
click at [166, 125] on link "63 Tech Talks Daily" at bounding box center [167, 134] width 74 height 74
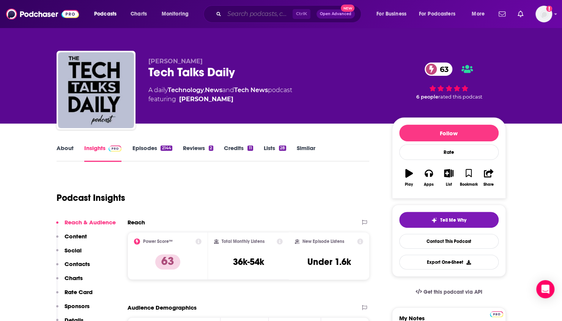
click at [251, 11] on input "Search podcasts, credits, & more..." at bounding box center [258, 14] width 68 height 12
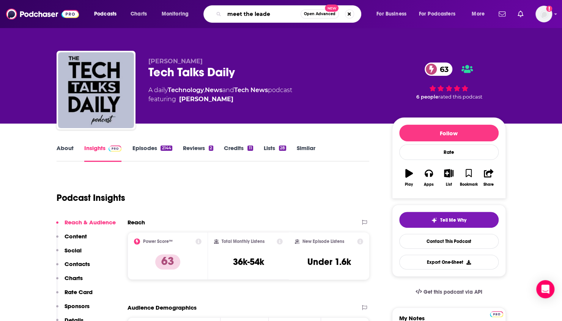
type input "meet the leader"
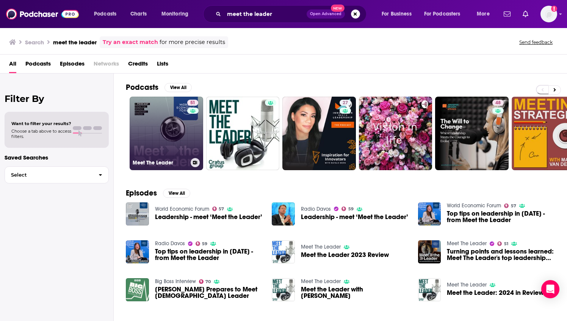
click at [151, 126] on link "51 Meet The Leader" at bounding box center [167, 134] width 74 height 74
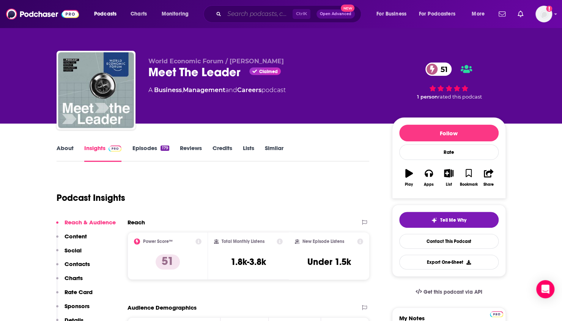
click at [245, 12] on input "Search podcasts, credits, & more..." at bounding box center [258, 14] width 68 height 12
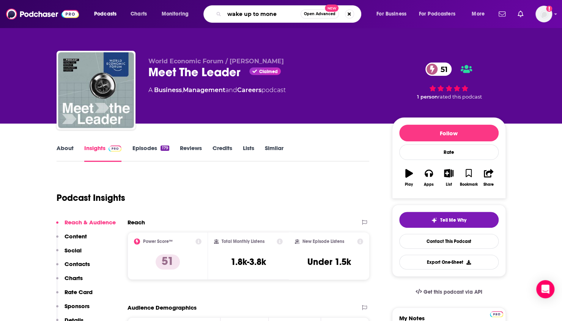
type input "wake up to money"
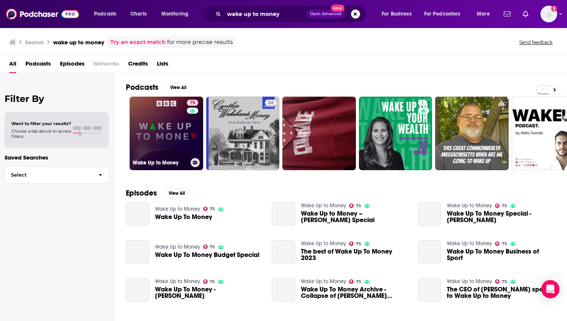
click at [174, 139] on link "75 Wake Up to Money" at bounding box center [167, 134] width 74 height 74
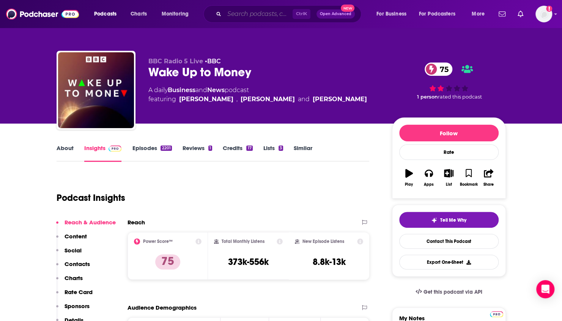
click at [258, 16] on input "Search podcasts, credits, & more..." at bounding box center [258, 14] width 68 height 12
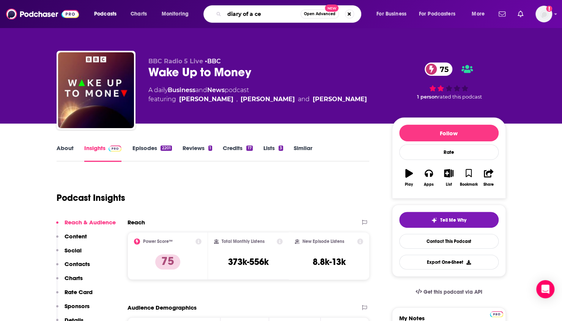
type input "diary of a ceo"
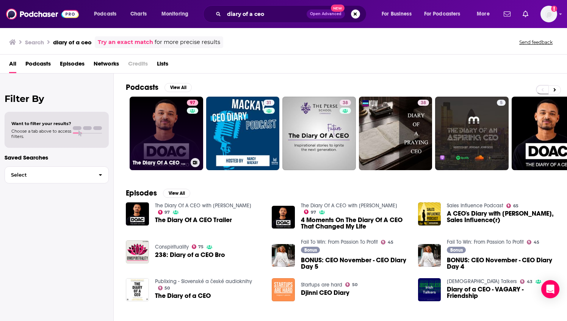
click at [155, 143] on link "97 The Diary Of A CEO with [PERSON_NAME]" at bounding box center [167, 134] width 74 height 74
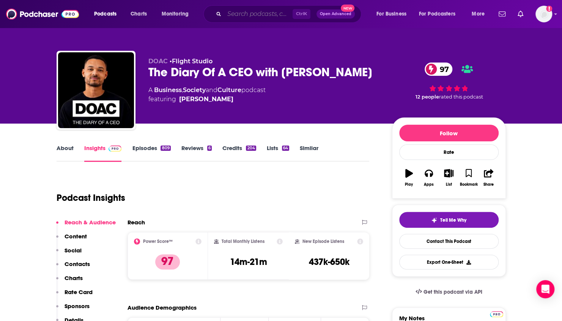
click at [249, 16] on input "Search podcasts, credits, & more..." at bounding box center [258, 14] width 68 height 12
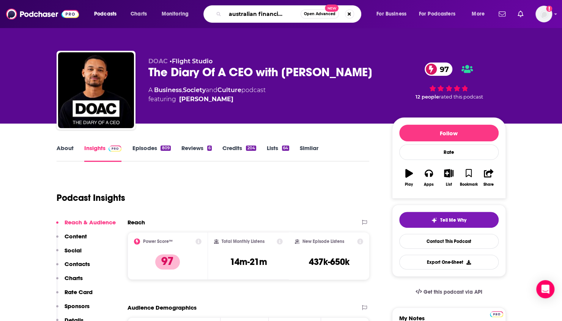
type input "The australian financial review"
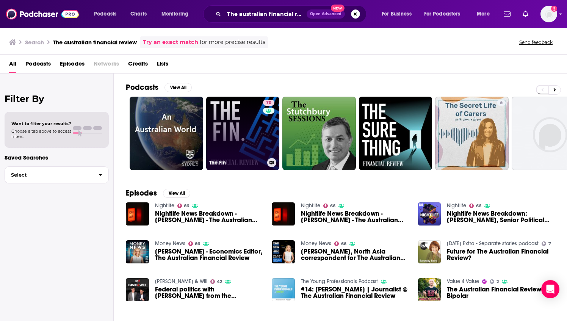
click at [233, 135] on link "70 The Fin" at bounding box center [243, 134] width 74 height 74
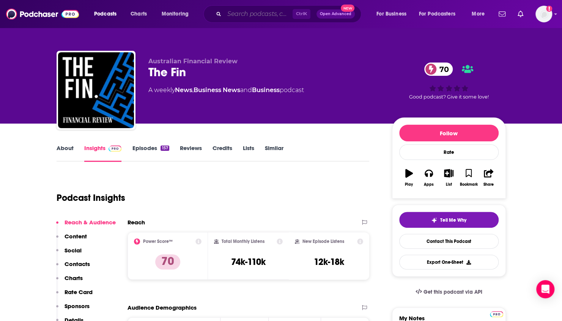
click at [237, 13] on input "Search podcasts, credits, & more..." at bounding box center [258, 14] width 68 height 12
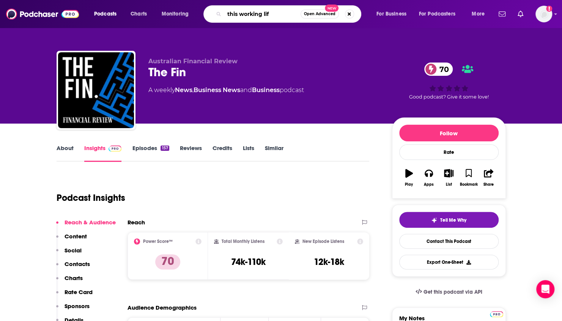
type input "this working life"
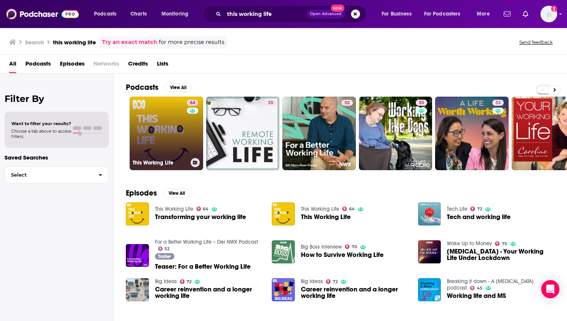
click at [169, 136] on link "64 This Working Life" at bounding box center [167, 134] width 74 height 74
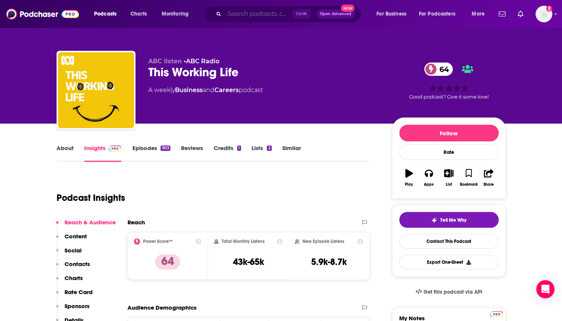
click at [254, 17] on input "Search podcasts, credits, & more..." at bounding box center [258, 14] width 68 height 12
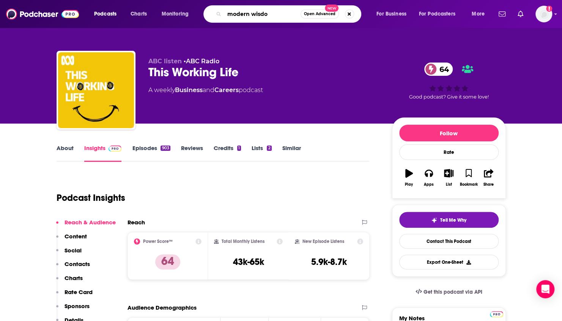
type input "modern wisdom"
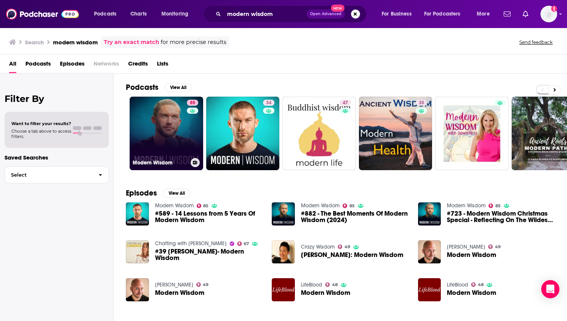
click at [156, 136] on link "85 Modern Wisdom" at bounding box center [167, 134] width 74 height 74
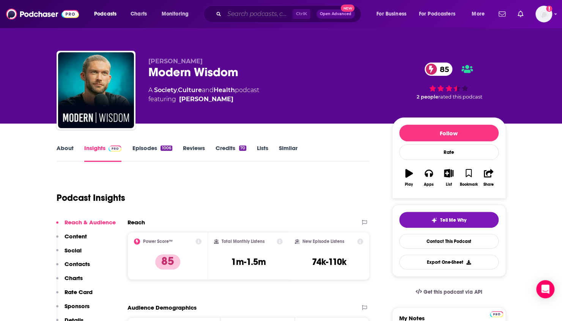
click at [271, 14] on input "Search podcasts, credits, & more..." at bounding box center [258, 14] width 68 height 12
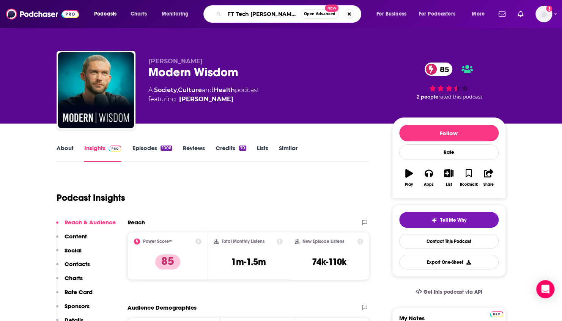
type input "FT Tech tonic"
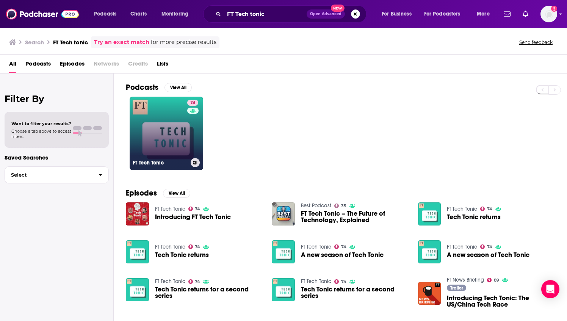
click at [168, 137] on link "74 FT Tech Tonic" at bounding box center [167, 134] width 74 height 74
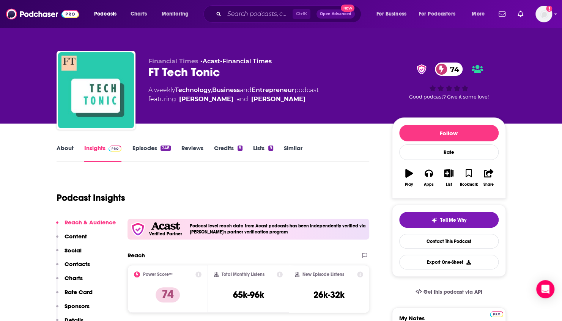
click at [251, 182] on div "Podcast Insights" at bounding box center [209, 193] width 307 height 39
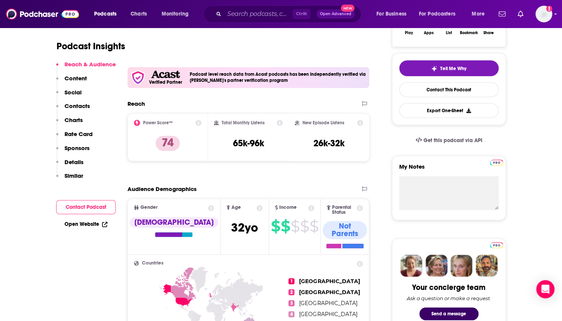
scroll to position [227, 0]
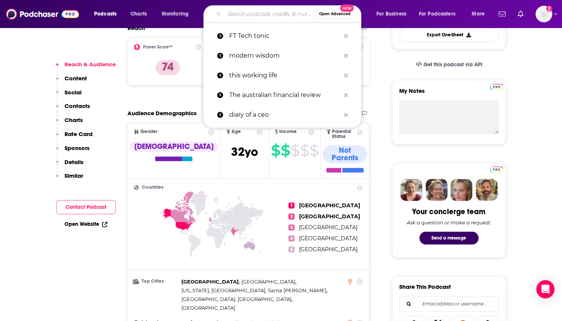
click at [252, 13] on input "Search podcasts, credits, & more..." at bounding box center [269, 14] width 91 height 12
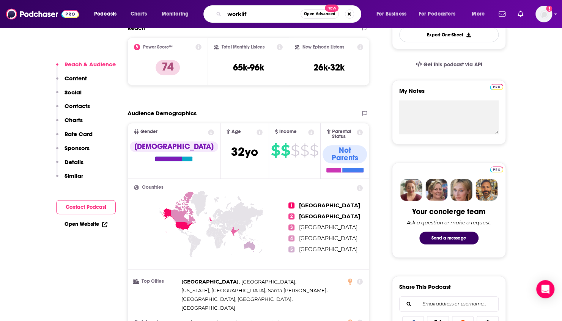
type input "worklife"
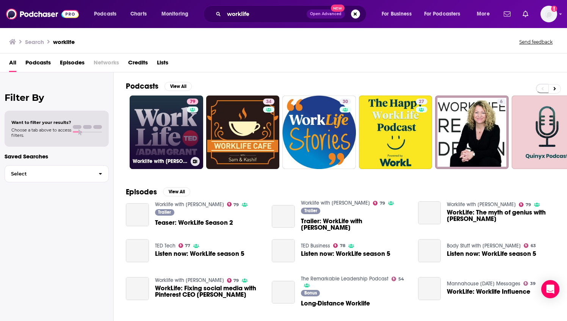
click at [162, 127] on link "79 Worklife with [PERSON_NAME]" at bounding box center [167, 133] width 74 height 74
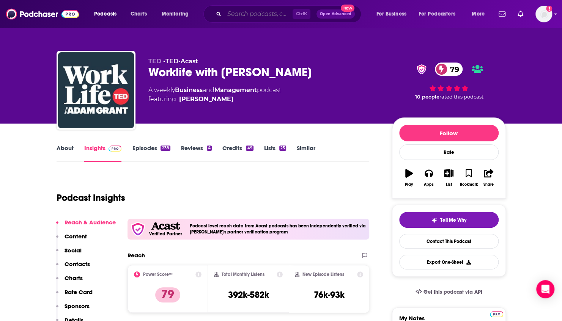
click at [245, 11] on input "Search podcasts, credits, & more..." at bounding box center [258, 14] width 68 height 12
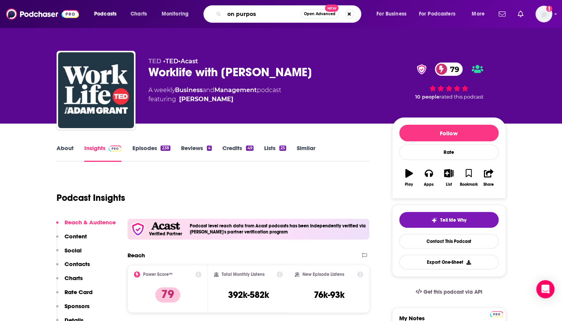
type input "on purpose"
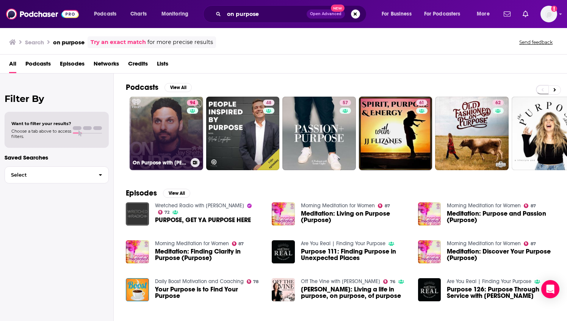
click at [173, 133] on link "94 On Purpose with [PERSON_NAME]" at bounding box center [167, 134] width 74 height 74
